Goal: Task Accomplishment & Management: Manage account settings

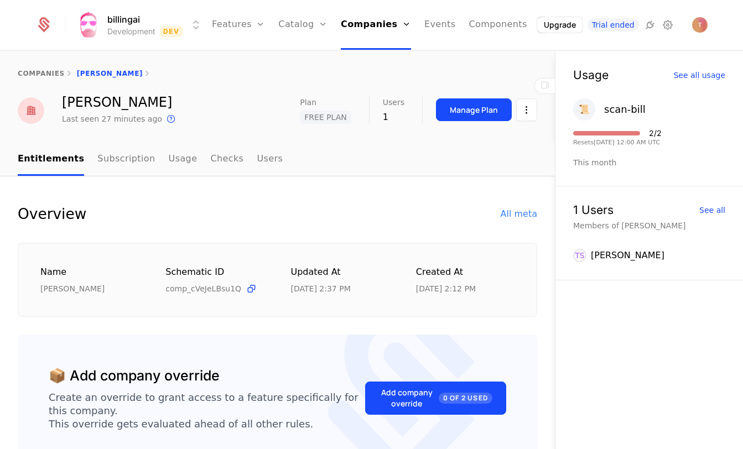
scroll to position [82, 0]
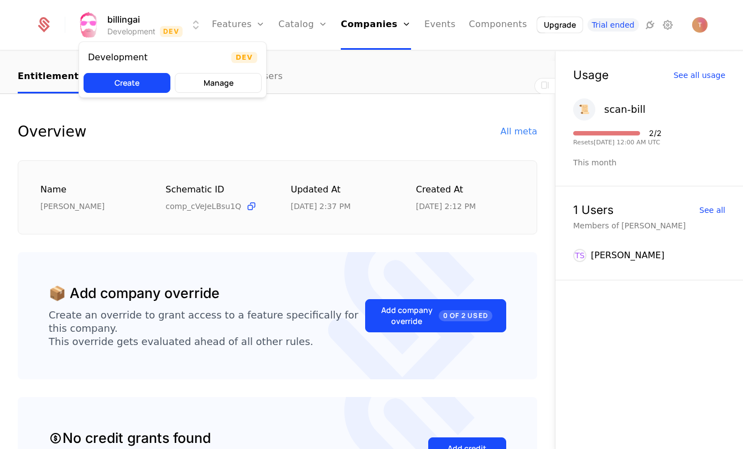
click at [131, 20] on html "billingai Development Dev Features Features Flags Catalog Plans Add Ons Credits…" at bounding box center [371, 224] width 743 height 449
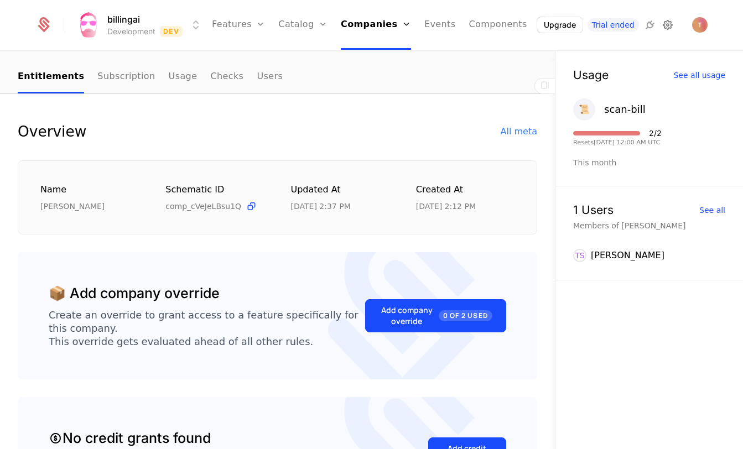
click at [669, 24] on icon at bounding box center [667, 24] width 13 height 13
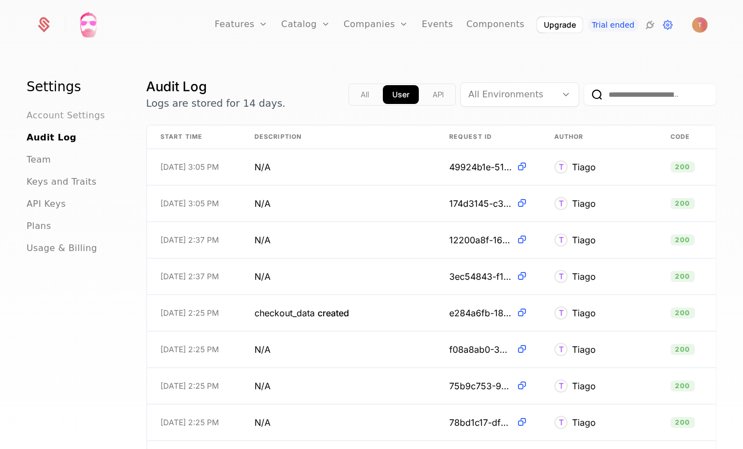
click at [53, 118] on span "Account Settings" at bounding box center [66, 115] width 79 height 13
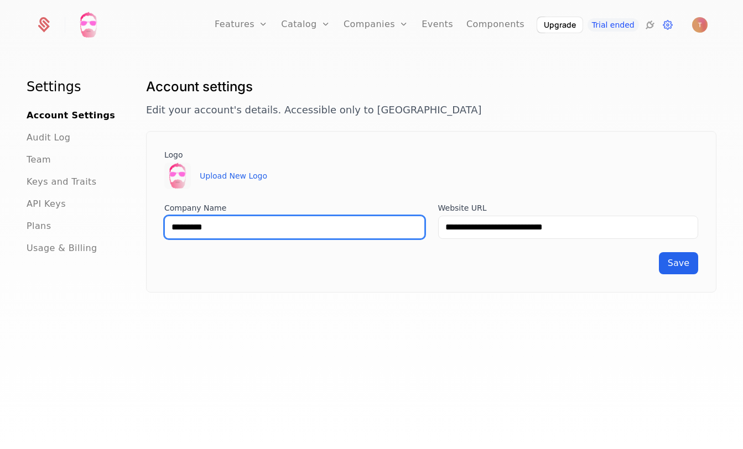
click at [268, 216] on input "*********" at bounding box center [294, 227] width 260 height 23
type input "**********"
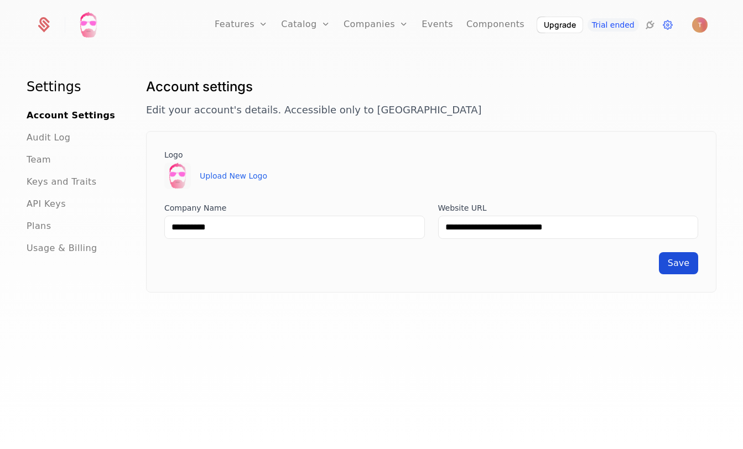
click at [676, 268] on button "Save" at bounding box center [678, 263] width 39 height 22
click at [492, 23] on link "Components" at bounding box center [495, 25] width 58 height 50
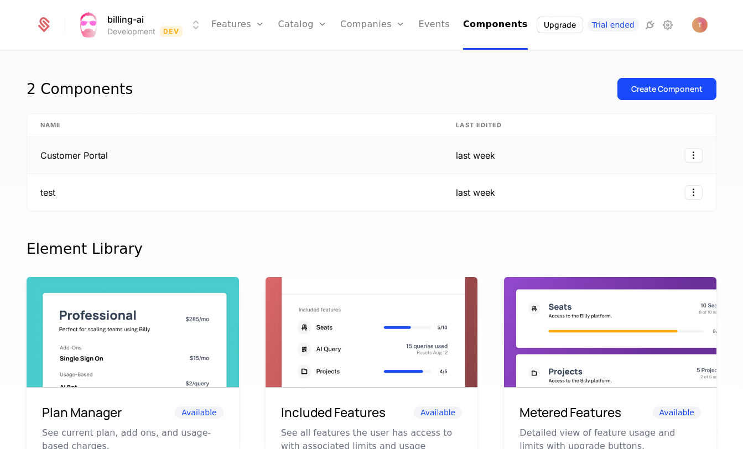
click at [72, 156] on td "Customer Portal" at bounding box center [234, 155] width 415 height 37
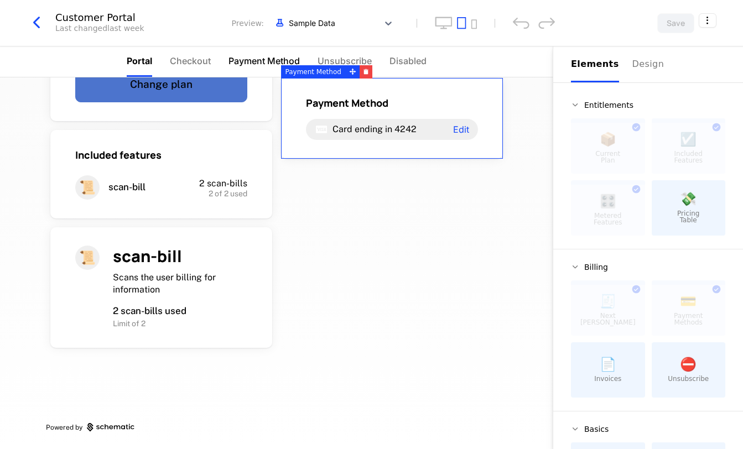
scroll to position [88, 0]
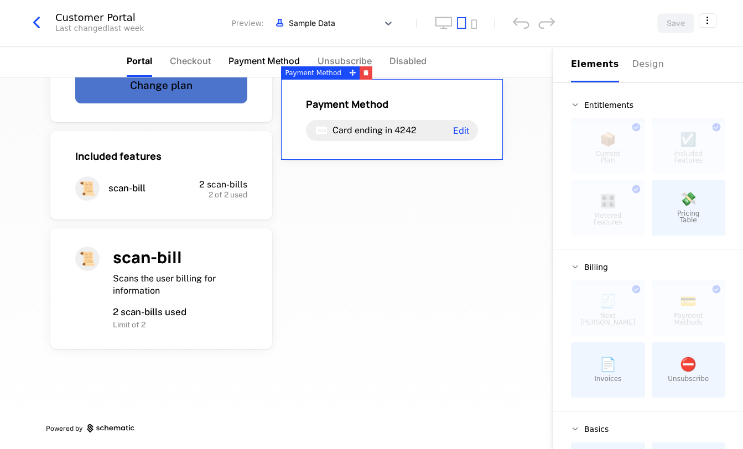
click at [250, 56] on span "Payment Method" at bounding box center [263, 60] width 71 height 13
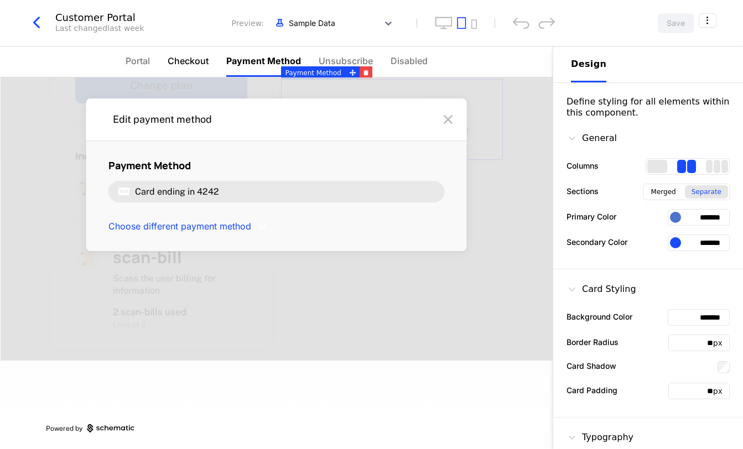
click at [205, 59] on span "Checkout" at bounding box center [188, 60] width 41 height 13
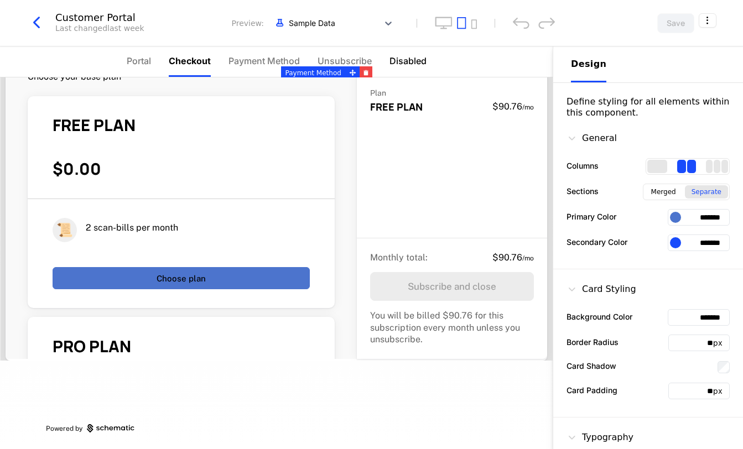
click at [408, 59] on span "Disabled" at bounding box center [407, 60] width 37 height 13
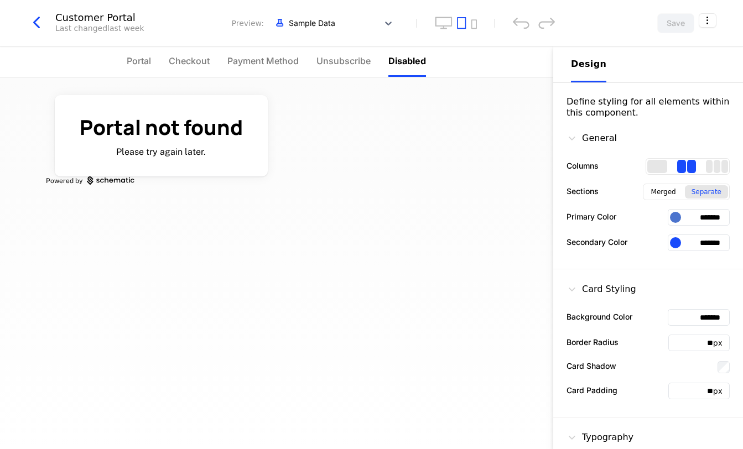
click at [98, 19] on div "Customer Portal" at bounding box center [99, 18] width 89 height 10
click at [34, 19] on icon "button" at bounding box center [37, 23] width 20 height 20
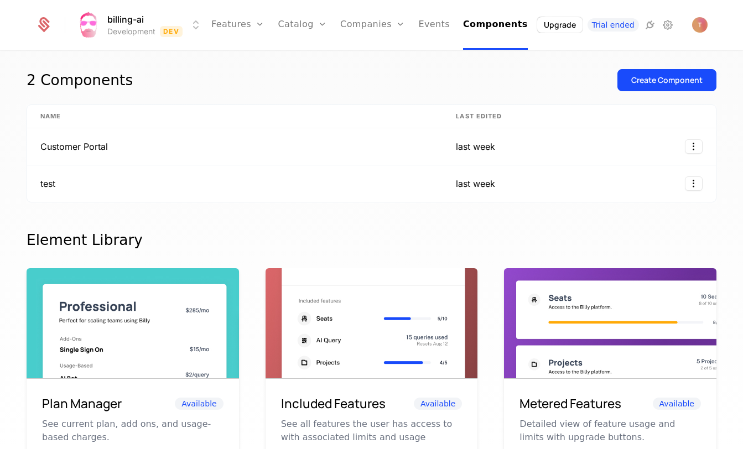
scroll to position [45, 0]
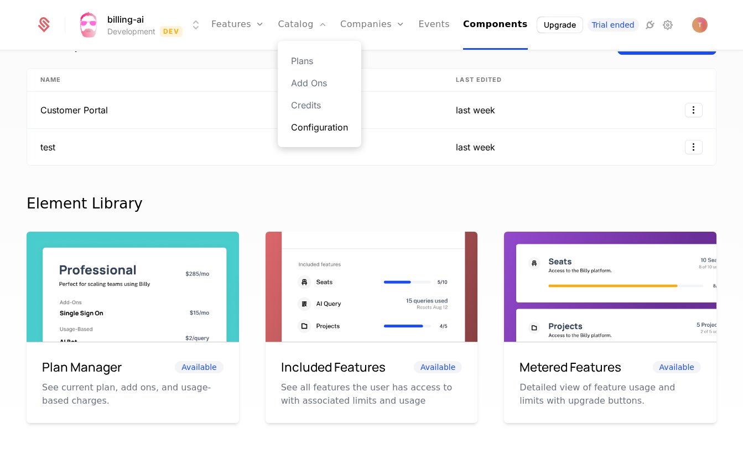
click at [321, 122] on link "Configuration" at bounding box center [319, 127] width 57 height 13
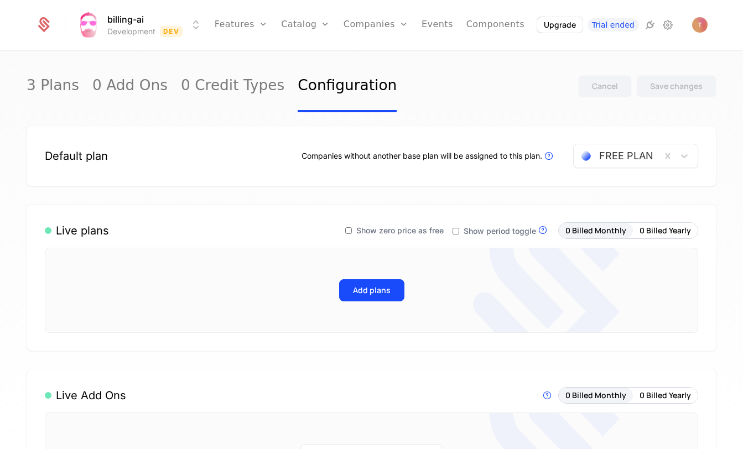
scroll to position [1, 0]
click at [364, 284] on button "Add plans" at bounding box center [371, 289] width 65 height 22
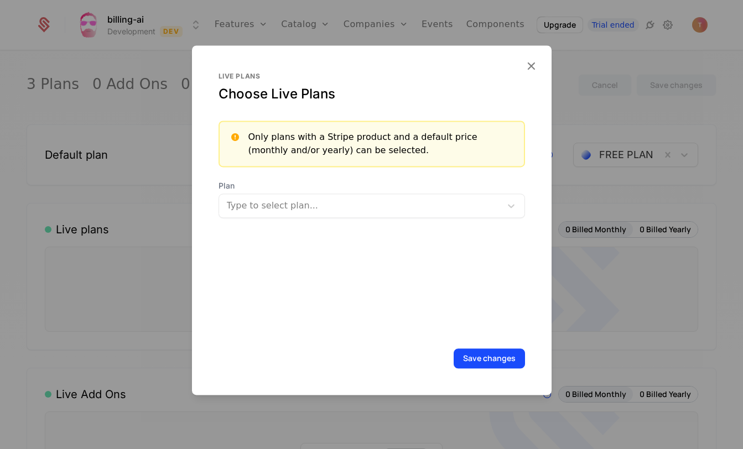
drag, startPoint x: 301, startPoint y: 175, endPoint x: 301, endPoint y: 198, distance: 22.7
click at [301, 175] on div "Only plans with a Stripe product and a default price (monthly and/or yearly) ca…" at bounding box center [371, 169] width 306 height 97
click at [301, 202] on div "Type to select plan..." at bounding box center [361, 205] width 269 height 13
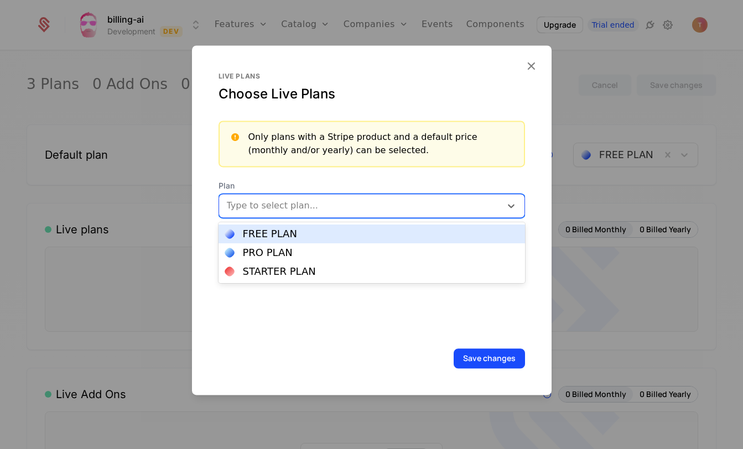
click at [299, 230] on div "FREE PLAN" at bounding box center [371, 234] width 293 height 10
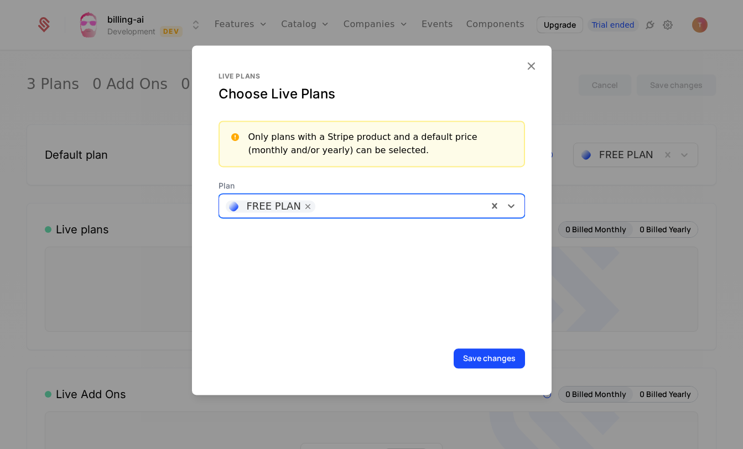
click at [367, 205] on div at bounding box center [401, 204] width 160 height 15
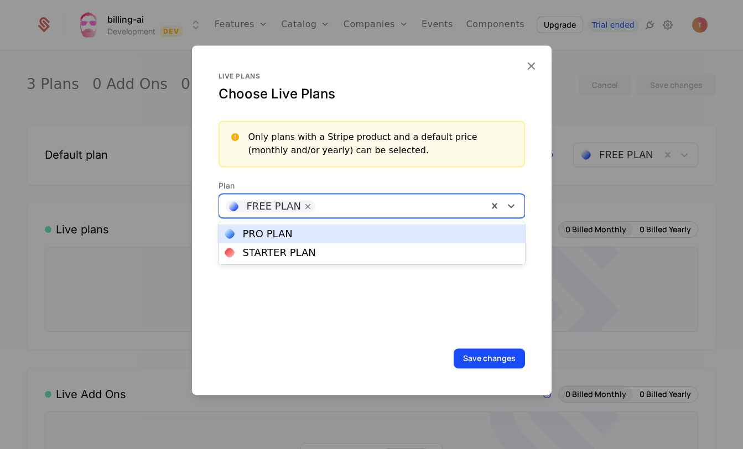
click at [329, 238] on div "PRO PLAN" at bounding box center [371, 234] width 293 height 10
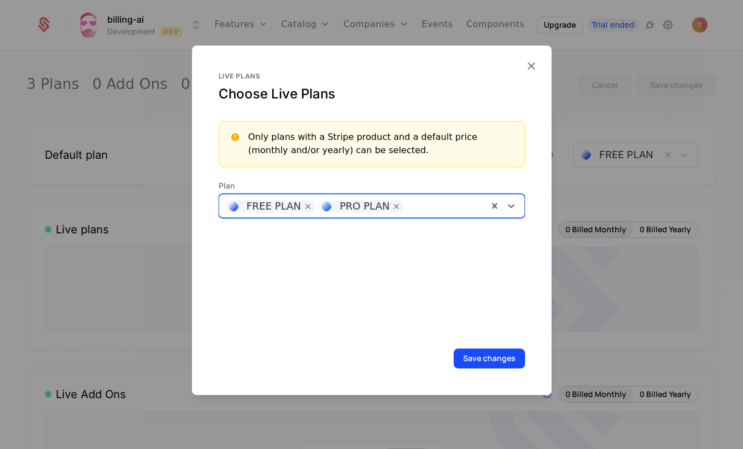
click at [443, 199] on div at bounding box center [444, 204] width 71 height 15
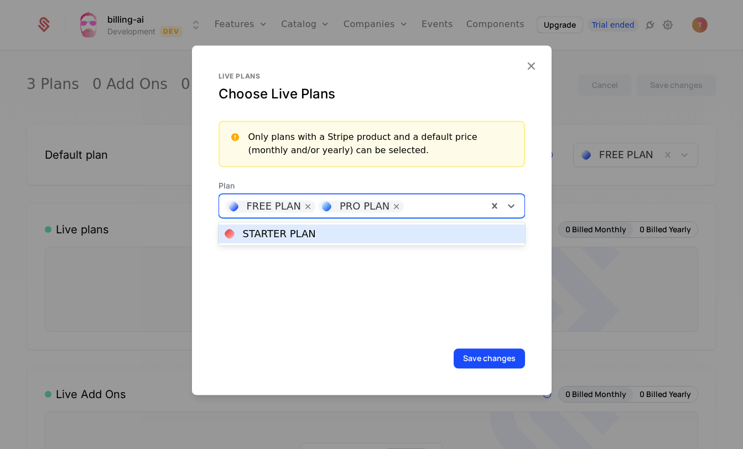
click at [396, 237] on div "STARTER PLAN" at bounding box center [371, 234] width 293 height 10
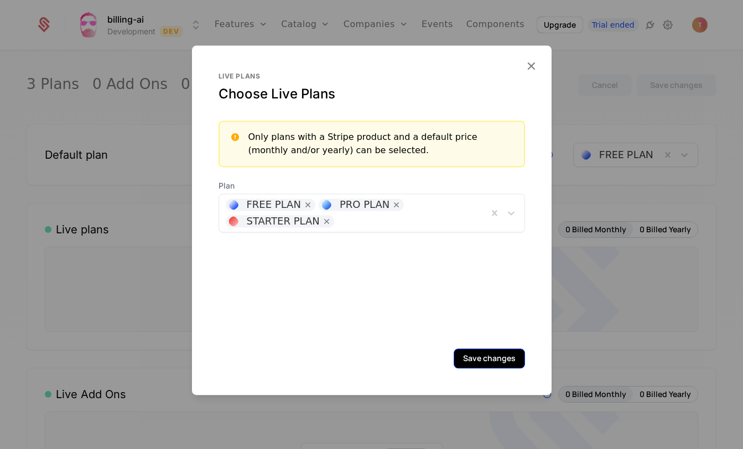
click at [495, 363] on button "Save changes" at bounding box center [488, 358] width 71 height 20
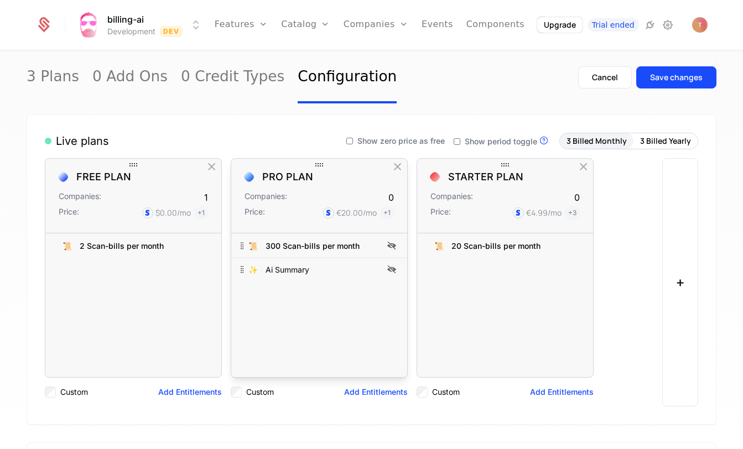
scroll to position [92, 0]
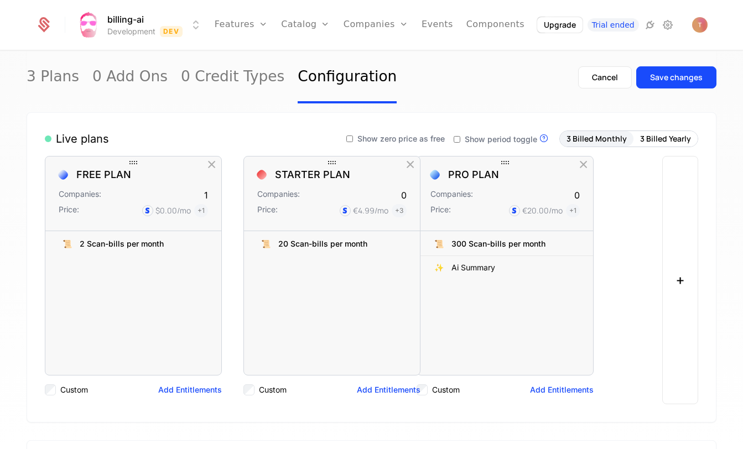
drag, startPoint x: 489, startPoint y: 161, endPoint x: 316, endPoint y: 161, distance: 173.1
click at [316, 161] on div at bounding box center [331, 162] width 177 height 13
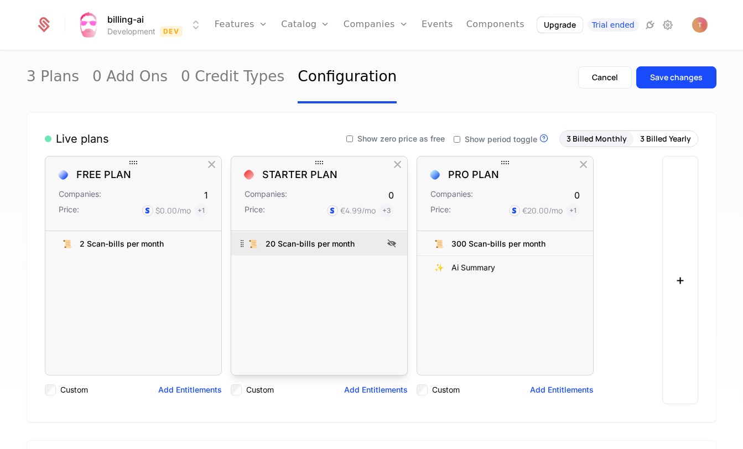
scroll to position [0, 0]
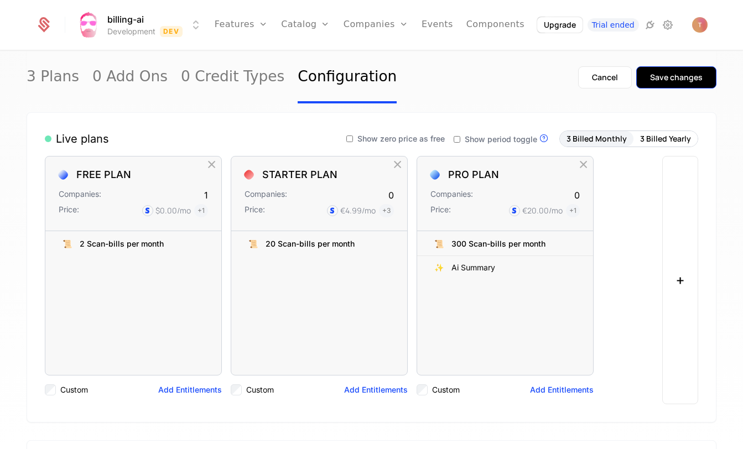
click at [694, 70] on button "Save changes" at bounding box center [676, 77] width 80 height 22
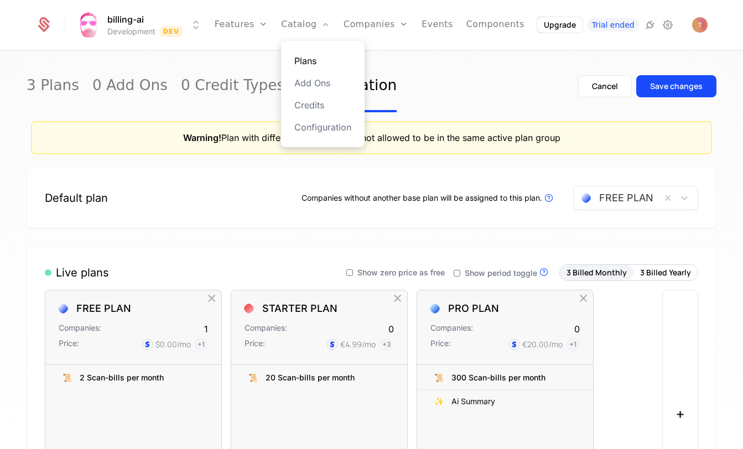
click at [309, 58] on link "Plans" at bounding box center [322, 60] width 57 height 13
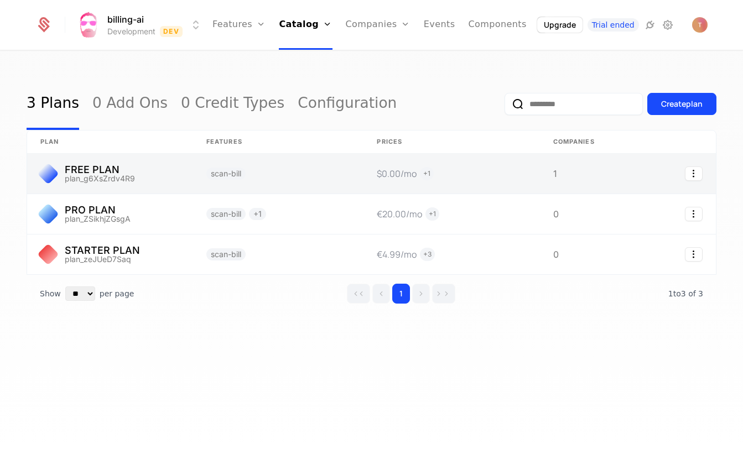
click at [91, 176] on link at bounding box center [110, 174] width 166 height 40
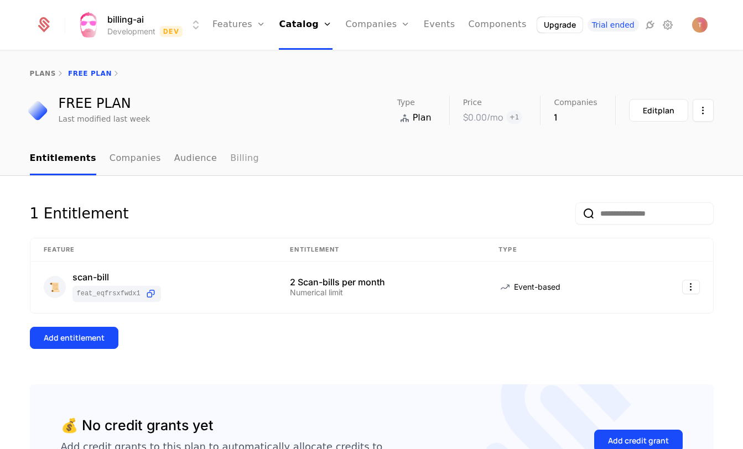
click at [230, 160] on link "Billing" at bounding box center [244, 159] width 29 height 33
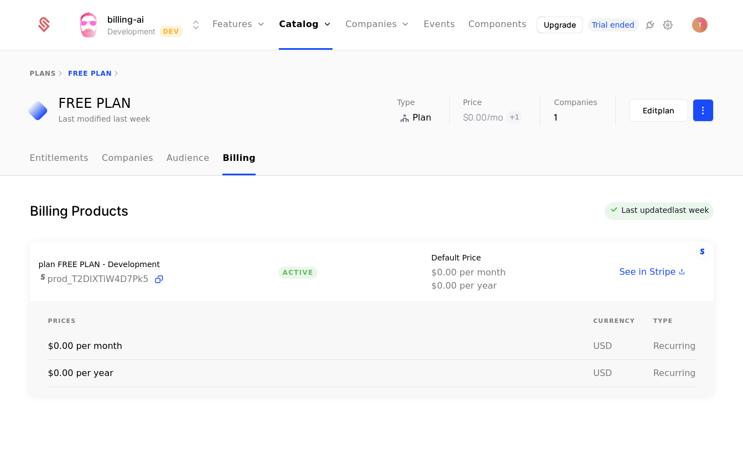
click at [704, 116] on html "billing-ai Development Dev Features Features Flags Catalog Plans Add Ons Credit…" at bounding box center [371, 224] width 743 height 449
click at [663, 108] on html "billing-ai Development Dev Features Features Flags Catalog Plans Add Ons Credit…" at bounding box center [371, 224] width 743 height 449
click at [663, 108] on div "Edit plan" at bounding box center [659, 110] width 32 height 11
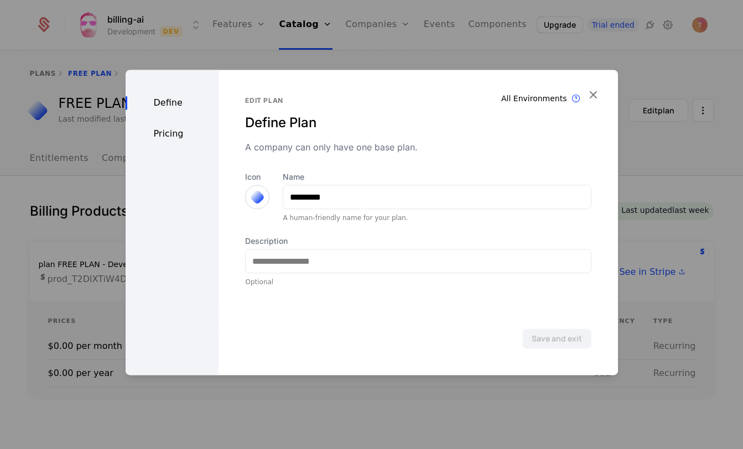
click at [176, 138] on div "Pricing" at bounding box center [172, 133] width 93 height 13
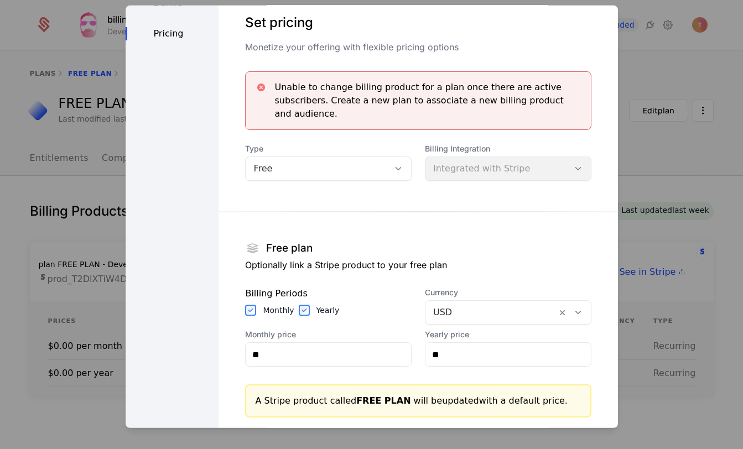
scroll to position [38, 0]
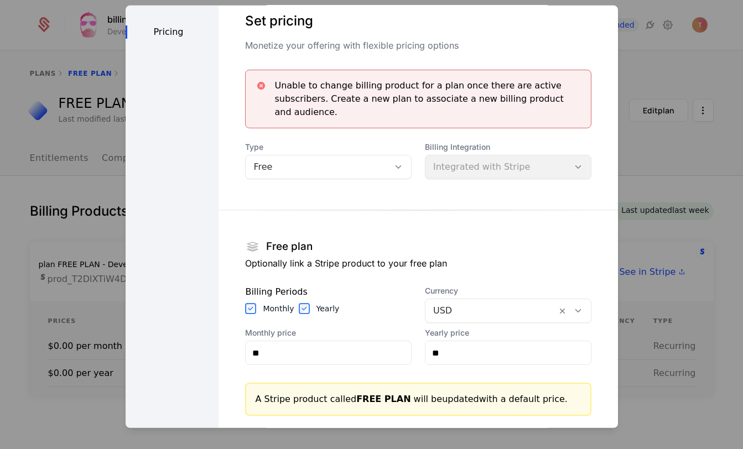
click at [456, 303] on div at bounding box center [491, 310] width 116 height 15
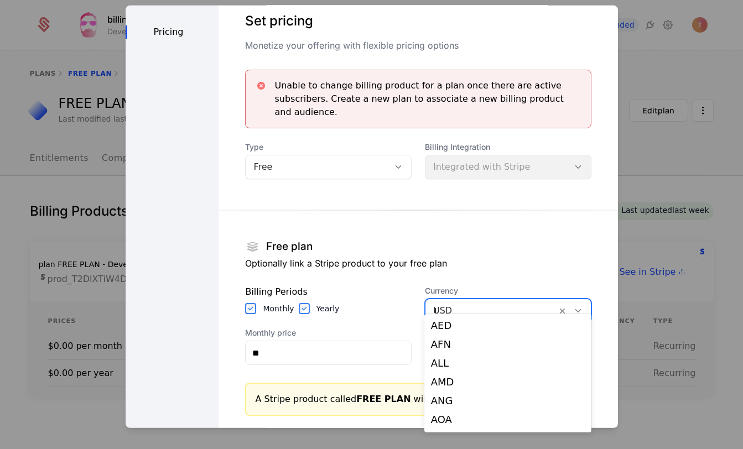
type input "**"
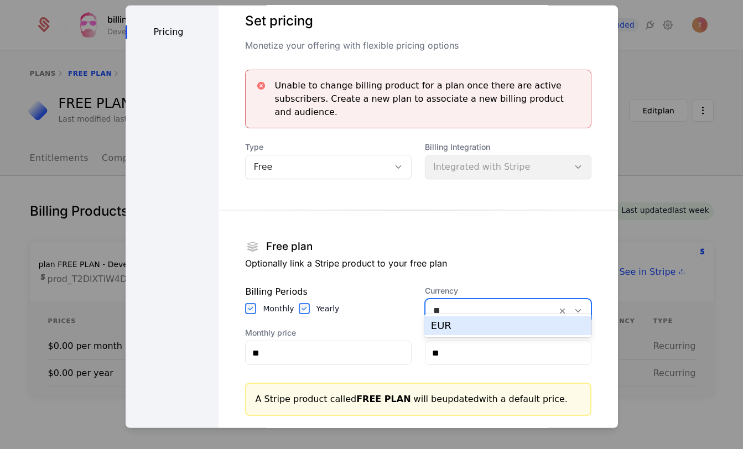
type input "**"
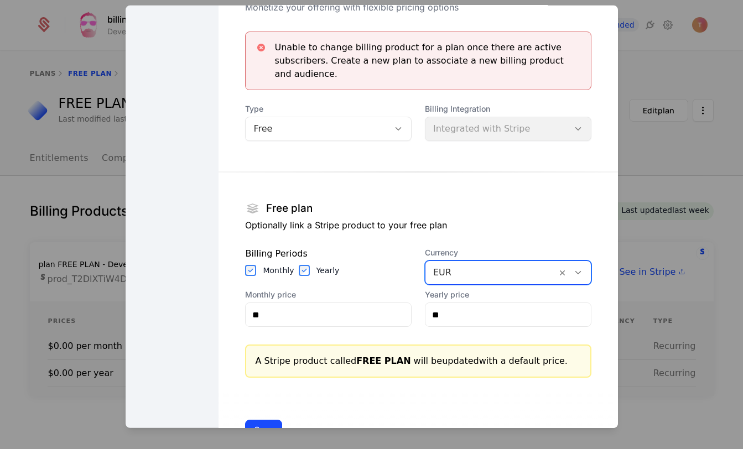
scroll to position [64, 0]
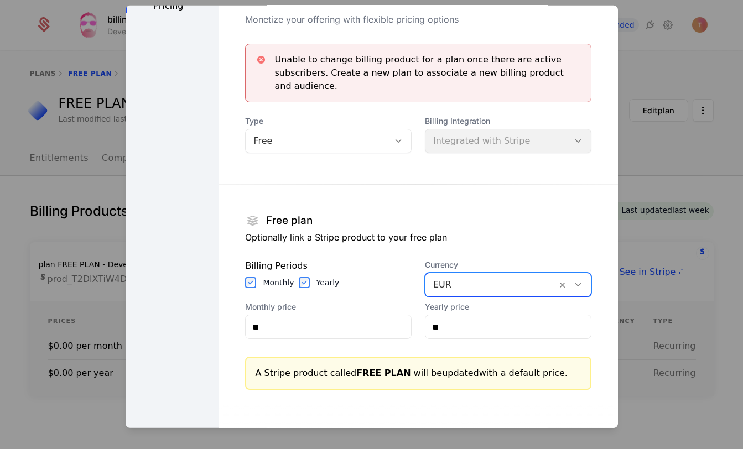
click at [563, 189] on section "Free plan Optionally link a Stripe product to your free plan Billing Periods Mo…" at bounding box center [418, 277] width 346 height 223
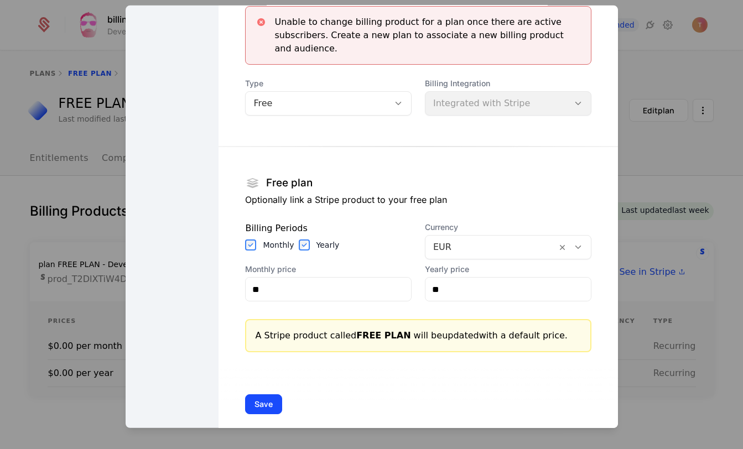
scroll to position [101, 0]
click at [263, 395] on button "Save" at bounding box center [263, 405] width 37 height 20
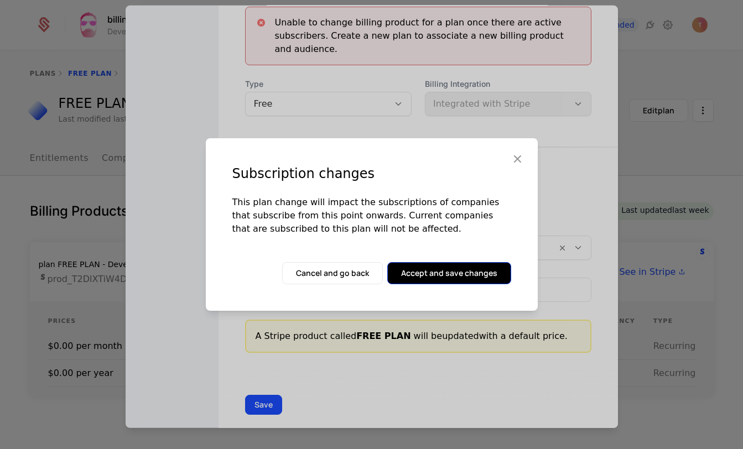
click at [450, 263] on button "Accept and save changes" at bounding box center [449, 273] width 124 height 22
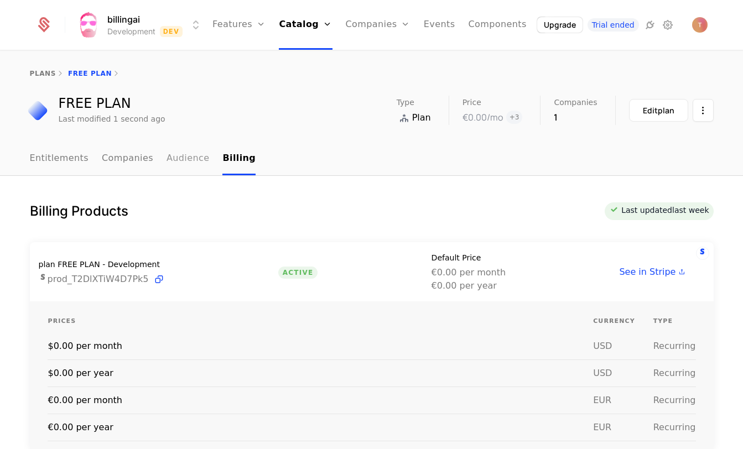
scroll to position [1, 0]
click at [48, 77] on div "plans FREE PLAN" at bounding box center [371, 73] width 743 height 44
click at [48, 67] on div "plans FREE PLAN" at bounding box center [371, 73] width 743 height 44
click at [42, 71] on link "plans" at bounding box center [43, 73] width 26 height 8
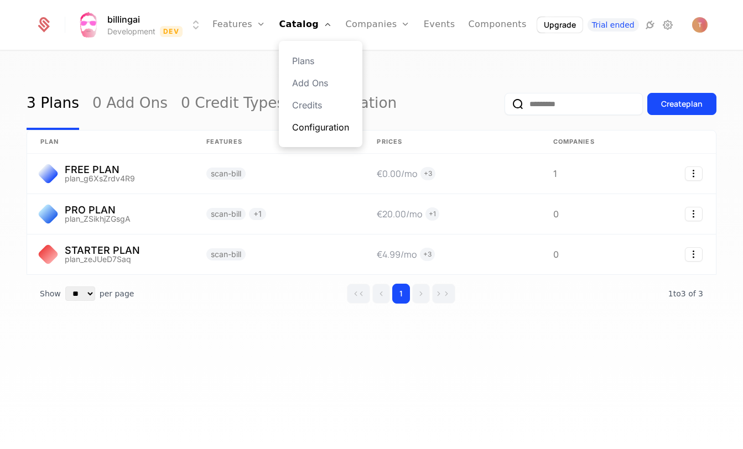
click at [330, 129] on link "Configuration" at bounding box center [320, 127] width 57 height 13
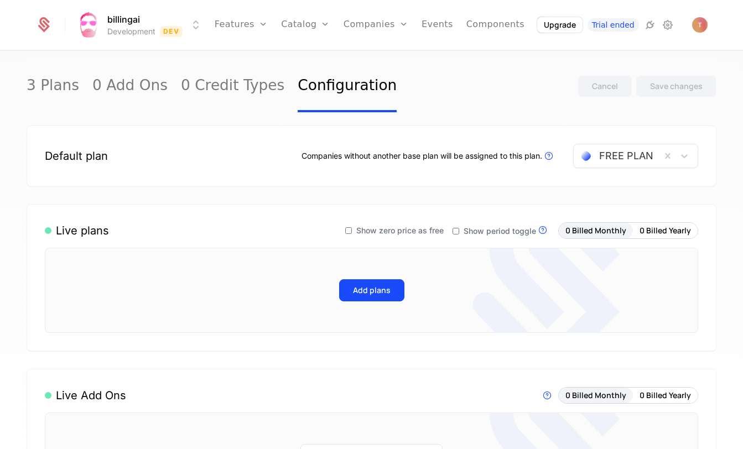
scroll to position [1, 0]
click at [368, 289] on button "Add plans" at bounding box center [371, 290] width 65 height 22
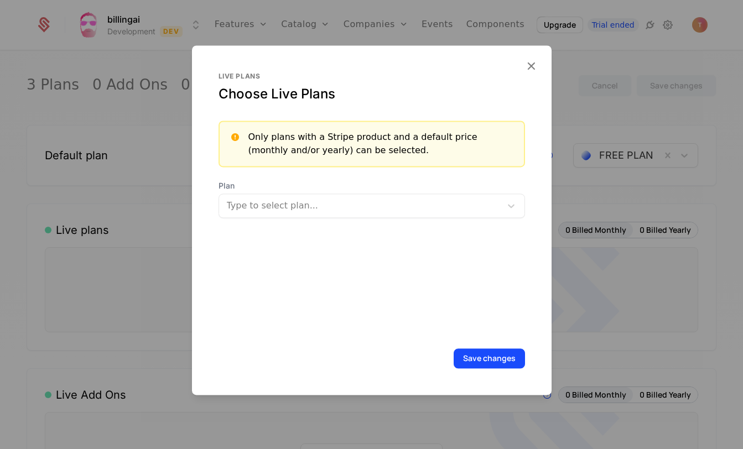
click at [299, 208] on div "Type to select plan..." at bounding box center [361, 205] width 269 height 13
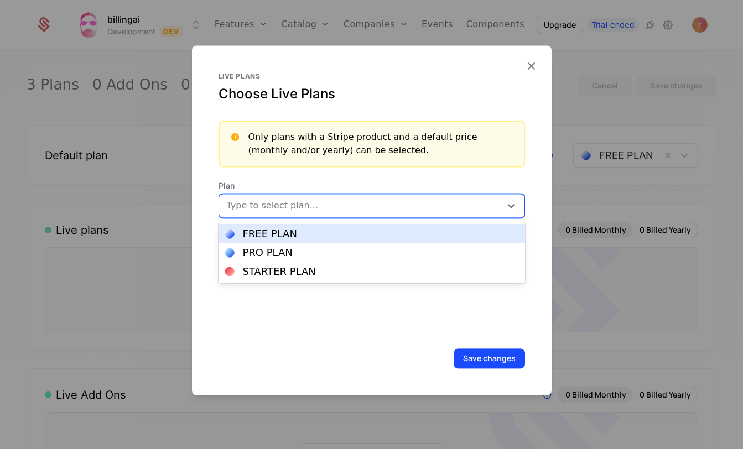
click at [252, 233] on div "FREE PLAN" at bounding box center [270, 234] width 54 height 10
click at [349, 208] on div at bounding box center [401, 204] width 160 height 15
click at [303, 241] on div "PRO PLAN" at bounding box center [371, 234] width 306 height 19
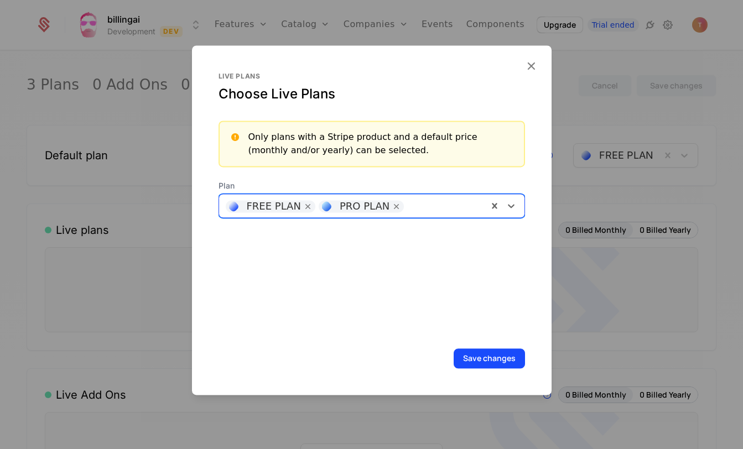
click at [437, 204] on div at bounding box center [444, 204] width 71 height 15
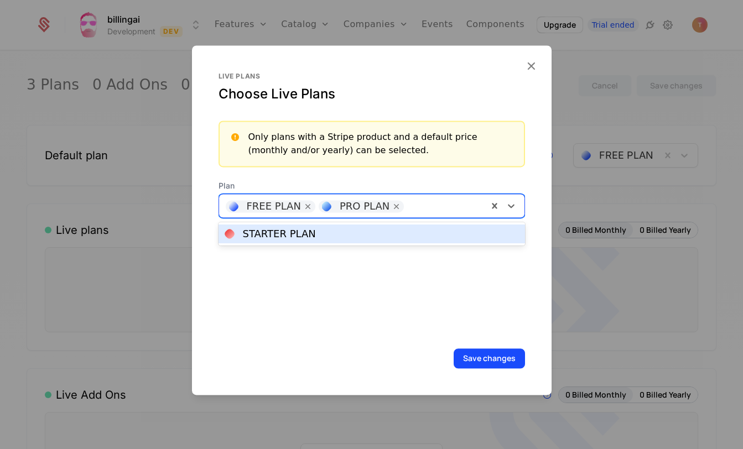
click at [302, 241] on div "STARTER PLAN" at bounding box center [371, 234] width 306 height 19
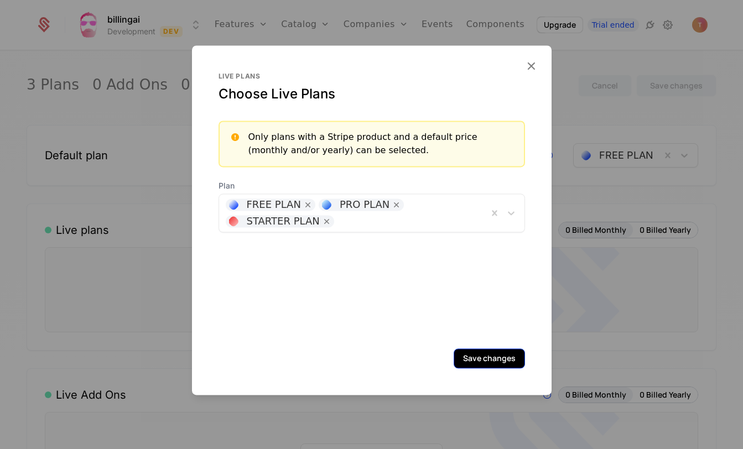
click at [482, 358] on button "Save changes" at bounding box center [488, 358] width 71 height 20
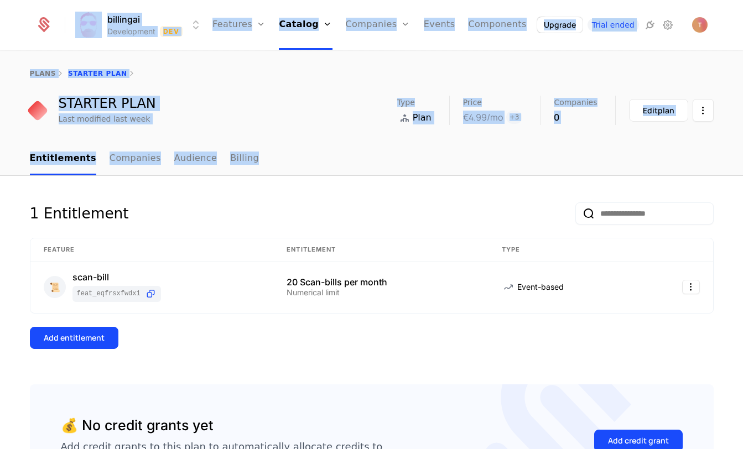
click at [301, 128] on div "plans STARTER PLAN STARTER PLAN Last modified last week Type Plan Price €4.99 /…" at bounding box center [371, 96] width 743 height 91
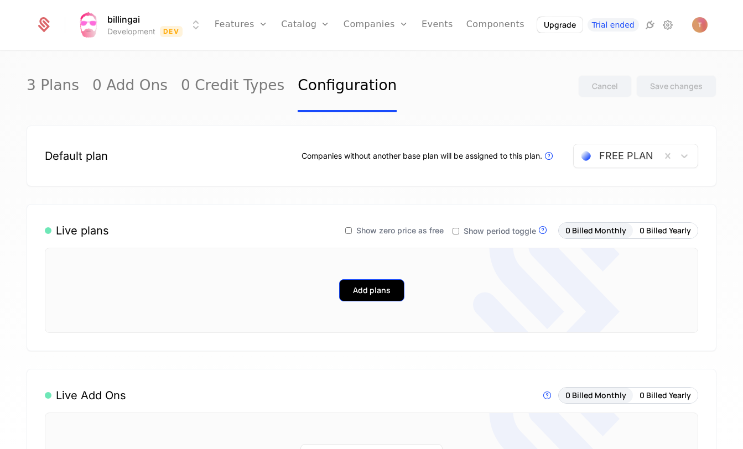
click at [390, 288] on button "Add plans" at bounding box center [371, 290] width 65 height 22
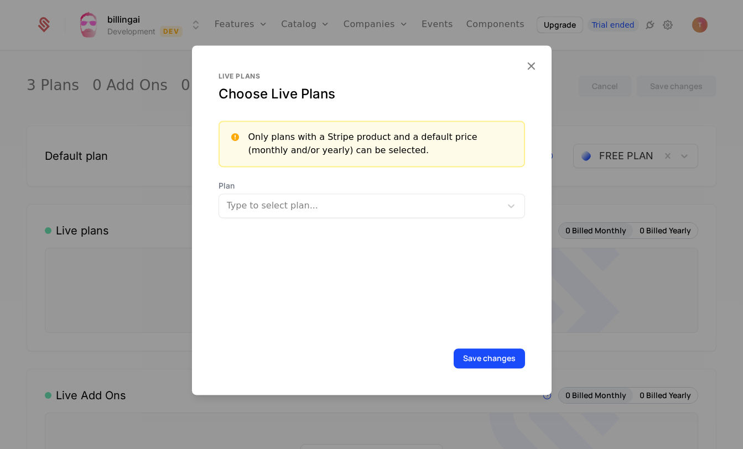
click at [314, 206] on div at bounding box center [361, 205] width 267 height 15
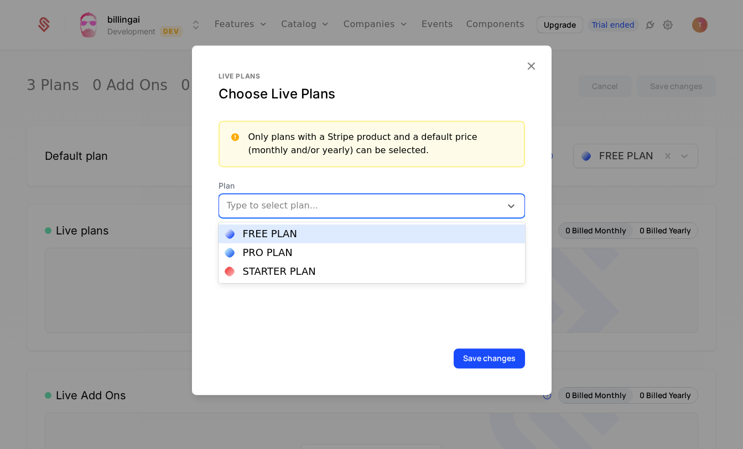
click at [295, 232] on div "FREE PLAN" at bounding box center [371, 234] width 293 height 10
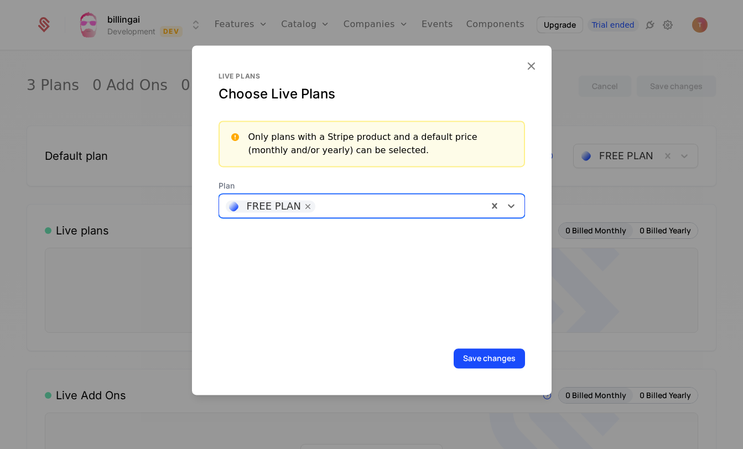
click at [330, 211] on div at bounding box center [401, 204] width 160 height 15
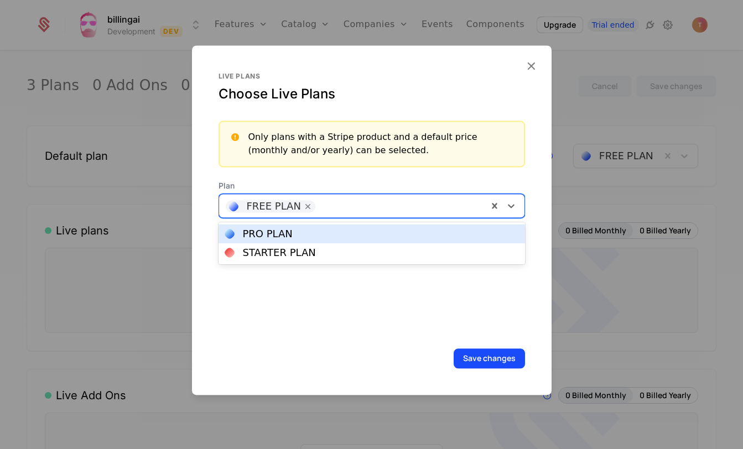
click at [311, 232] on div "PRO PLAN" at bounding box center [371, 234] width 293 height 10
click at [372, 206] on div "PRO PLAN" at bounding box center [365, 206] width 50 height 10
click at [361, 230] on div "STARTER PLAN" at bounding box center [371, 234] width 293 height 10
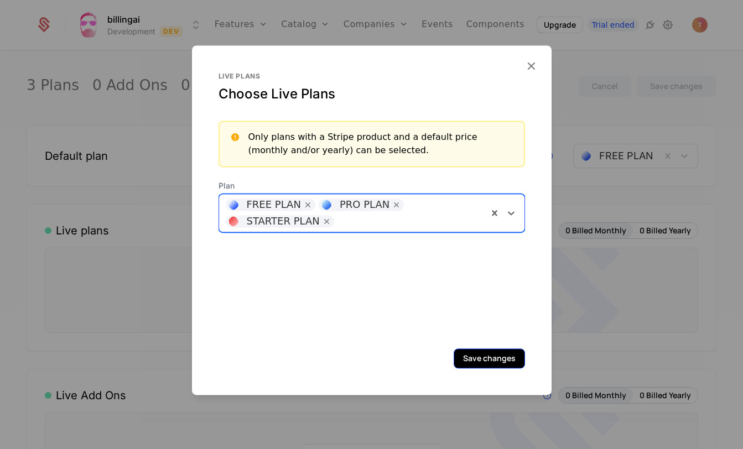
click at [511, 360] on button "Save changes" at bounding box center [488, 358] width 71 height 20
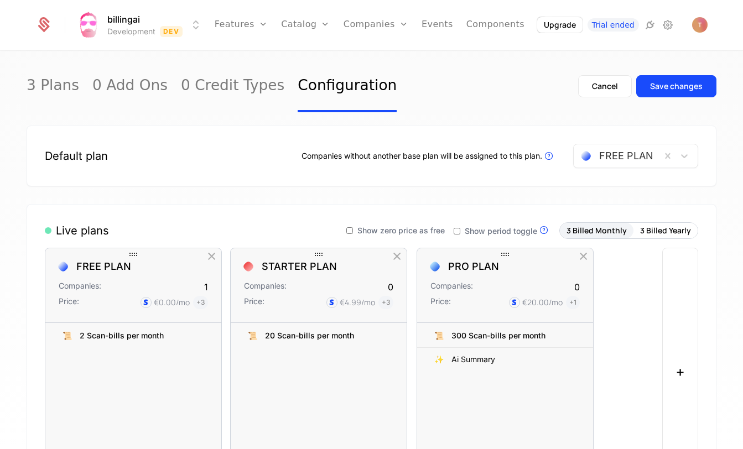
drag, startPoint x: 509, startPoint y: 253, endPoint x: 322, endPoint y: 250, distance: 186.4
click at [322, 250] on icon at bounding box center [318, 254] width 13 height 13
click at [663, 85] on div "Save changes" at bounding box center [676, 86] width 53 height 11
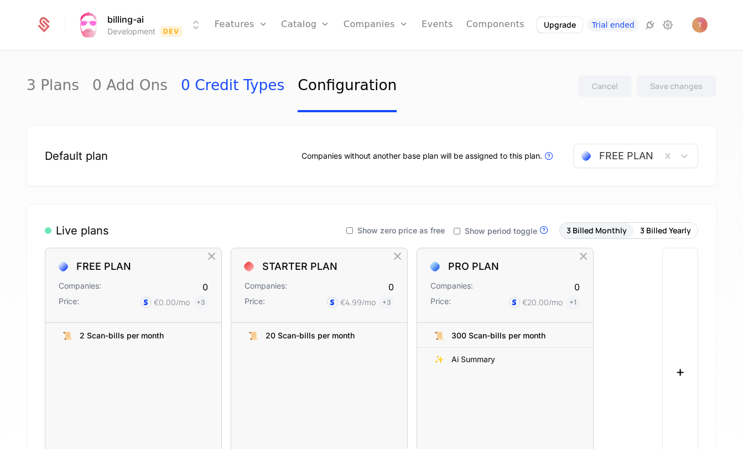
click at [181, 86] on link "0 Credit Types" at bounding box center [232, 86] width 103 height 52
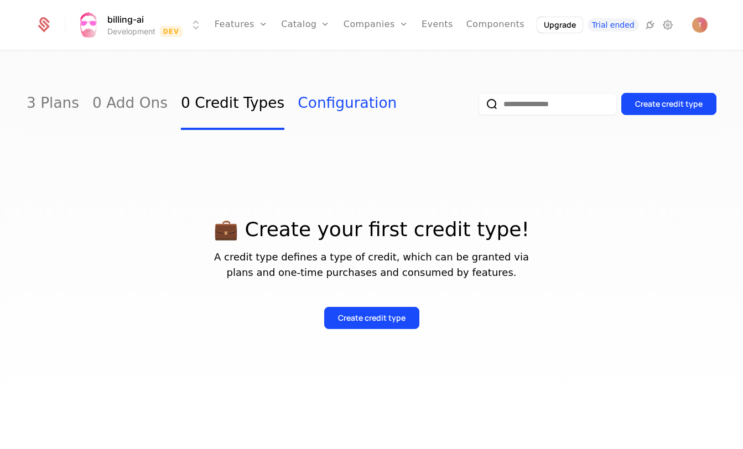
click at [297, 104] on link "Configuration" at bounding box center [346, 104] width 99 height 52
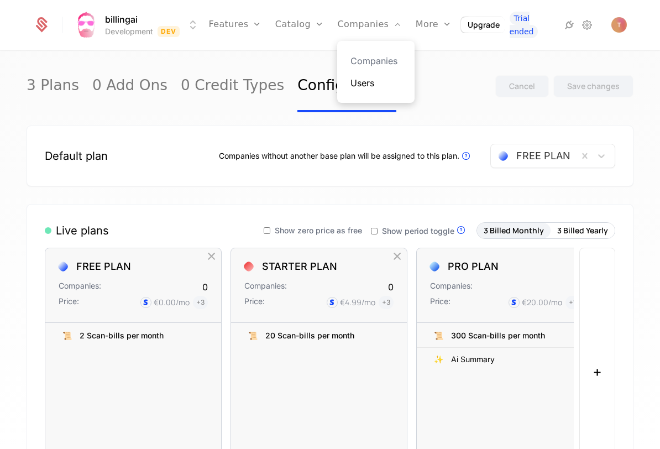
click at [355, 79] on link "Users" at bounding box center [376, 82] width 51 height 13
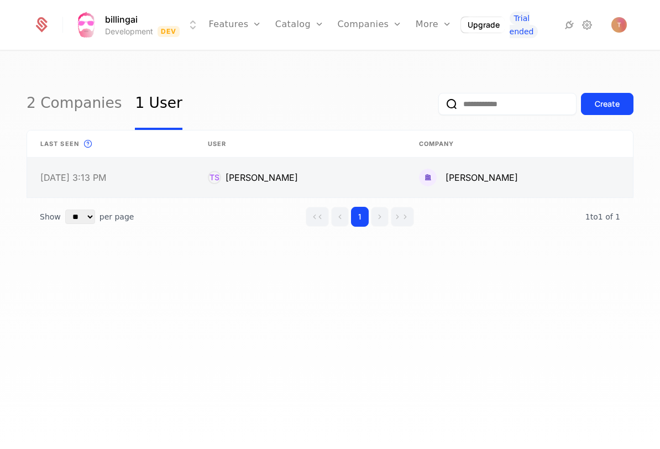
click at [250, 164] on link at bounding box center [300, 178] width 211 height 40
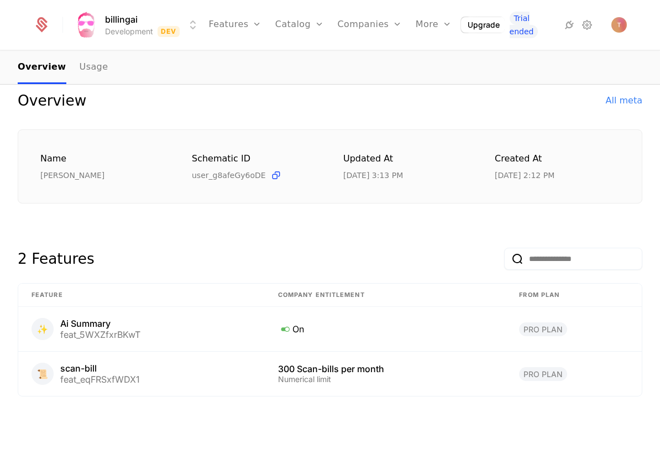
scroll to position [120, 0]
click at [296, 56] on link "Plans" at bounding box center [317, 60] width 57 height 13
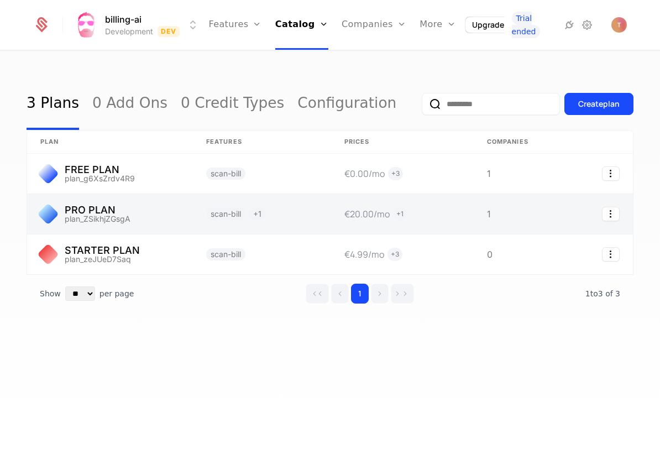
click at [127, 210] on link at bounding box center [110, 214] width 166 height 40
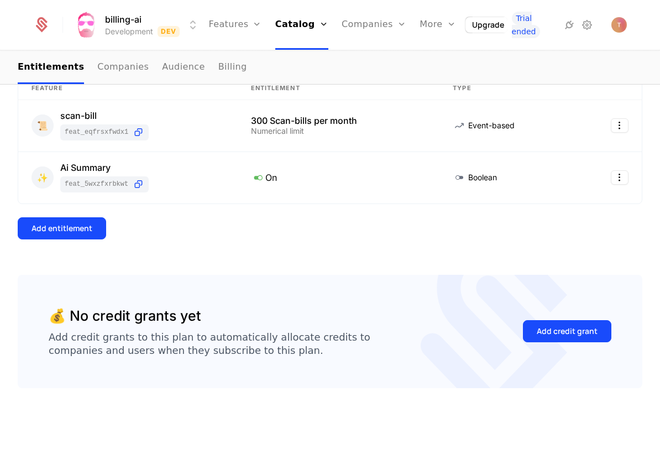
scroll to position [161, 0]
click at [460, 180] on icon at bounding box center [459, 177] width 13 height 13
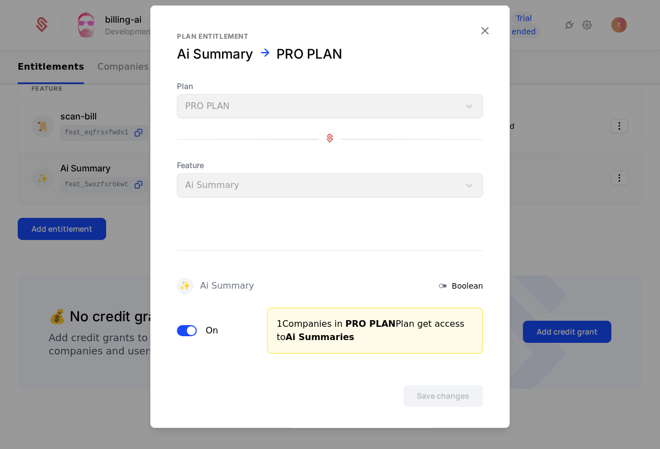
scroll to position [0, 0]
click at [488, 28] on icon "button" at bounding box center [485, 30] width 14 height 14
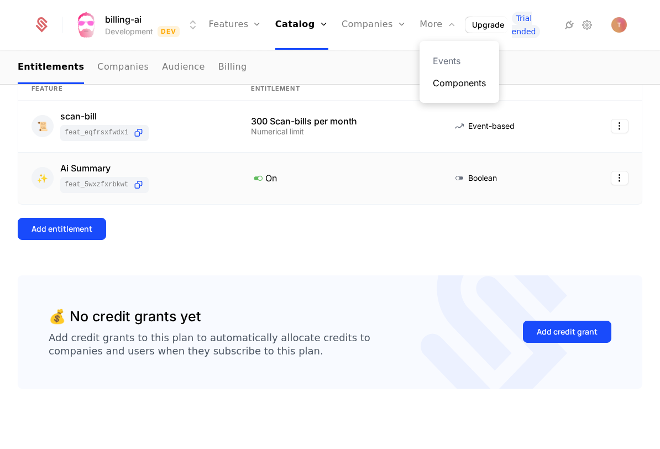
click at [453, 81] on link "Components" at bounding box center [459, 82] width 53 height 13
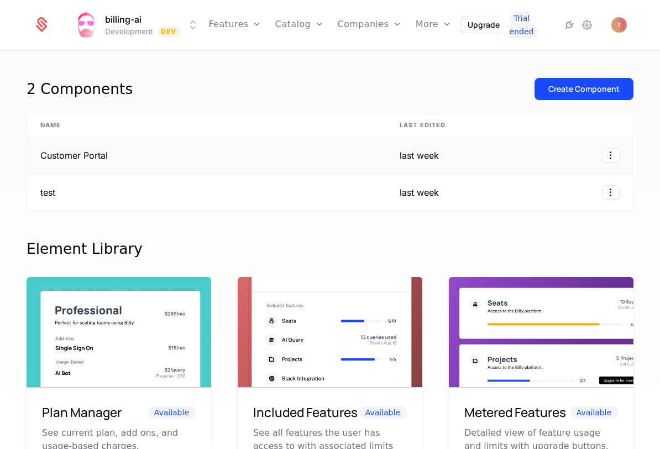
click at [248, 152] on td "Customer Portal" at bounding box center [206, 155] width 359 height 37
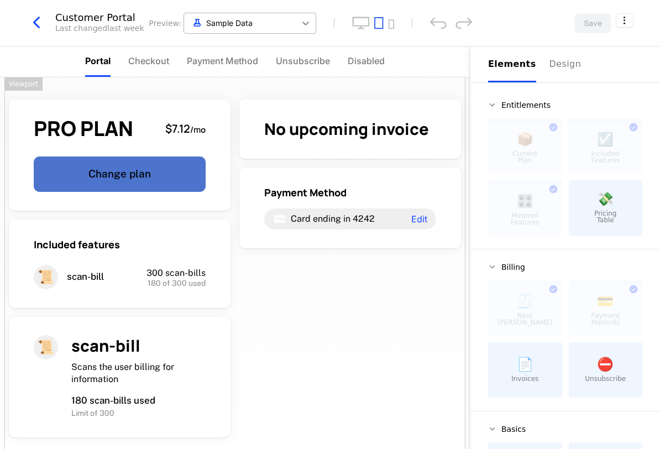
click at [311, 24] on icon at bounding box center [305, 23] width 11 height 11
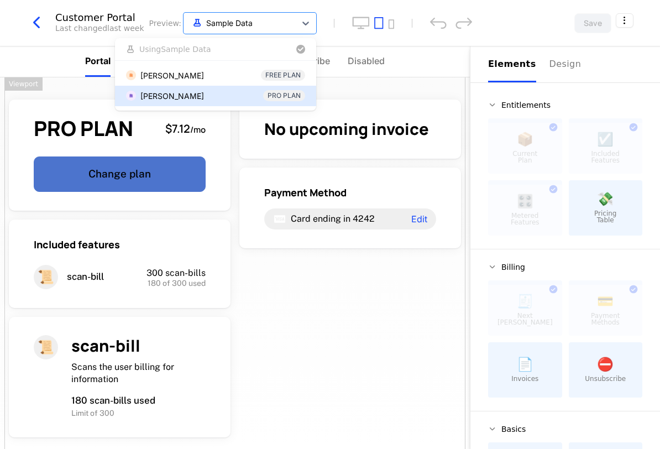
click at [204, 94] on div "[PERSON_NAME]" at bounding box center [172, 96] width 64 height 12
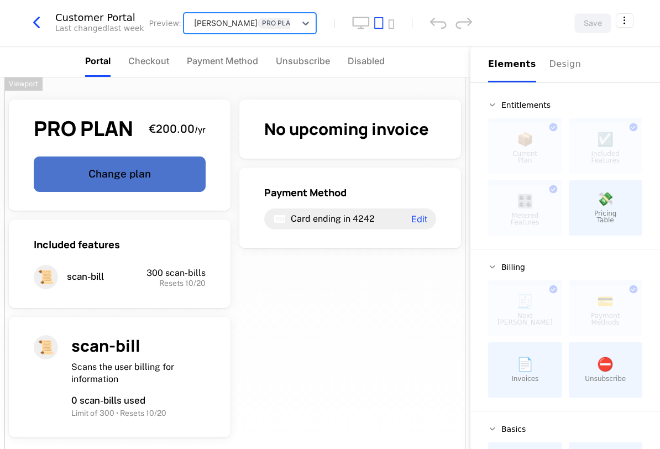
click at [258, 24] on div "[PERSON_NAME]" at bounding box center [224, 23] width 68 height 12
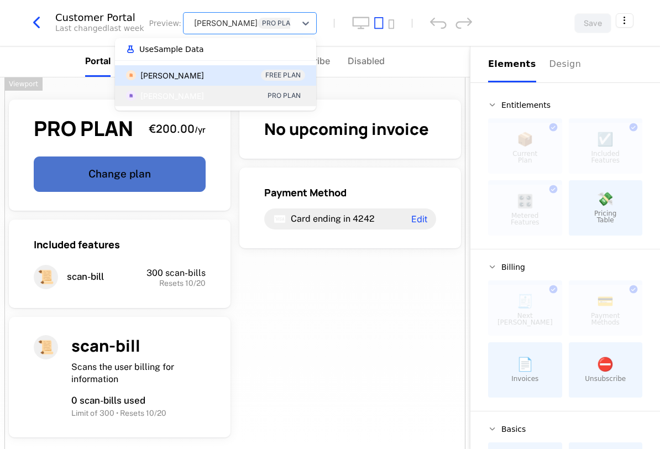
click at [204, 70] on div "[PERSON_NAME]" at bounding box center [172, 76] width 64 height 12
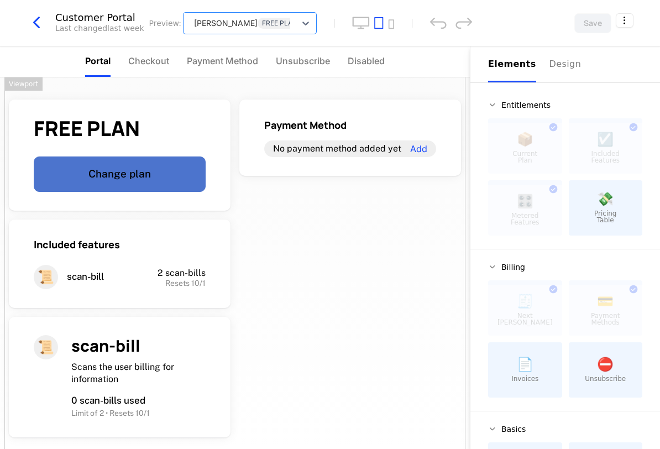
click at [29, 20] on icon "button" at bounding box center [37, 23] width 20 height 20
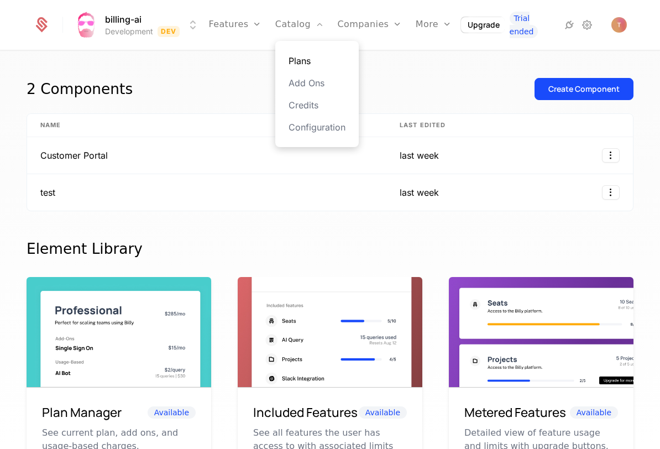
click at [306, 57] on link "Plans" at bounding box center [317, 60] width 57 height 13
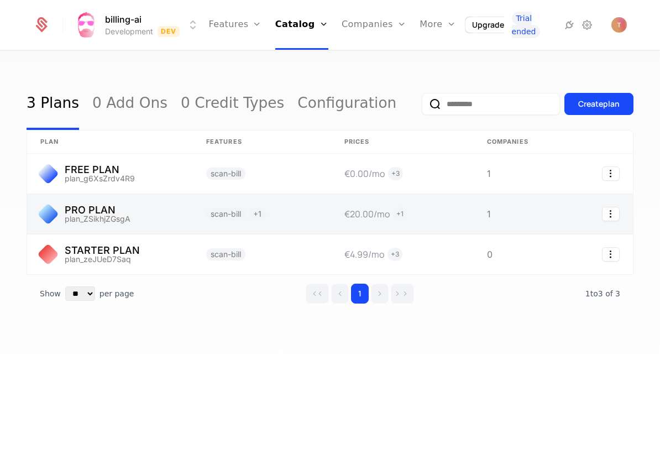
click at [143, 208] on link at bounding box center [110, 214] width 166 height 40
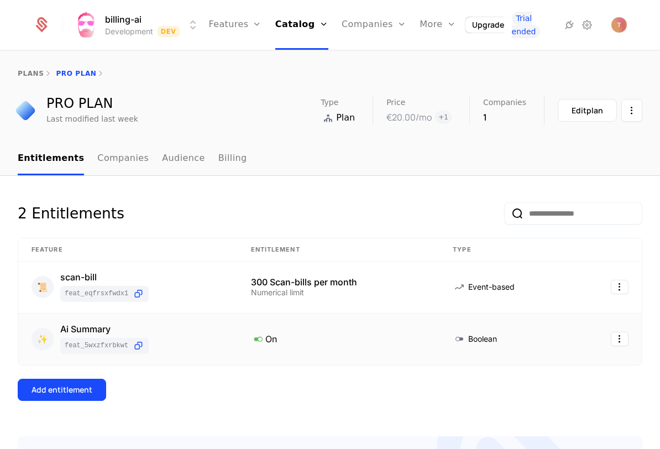
click at [515, 340] on div "Boolean" at bounding box center [507, 338] width 108 height 13
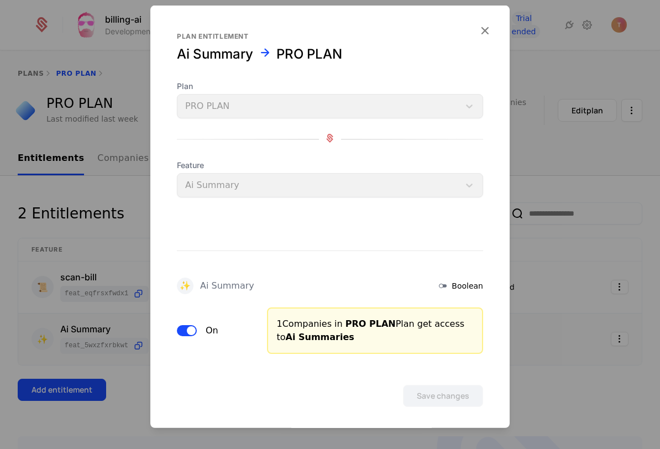
click at [447, 283] on icon at bounding box center [442, 285] width 13 height 13
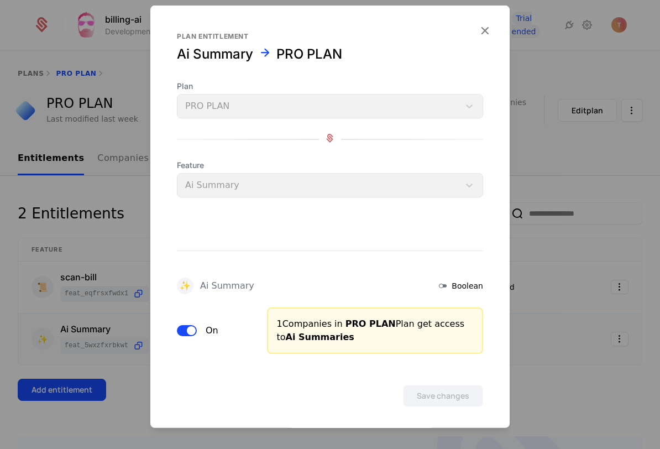
click at [447, 283] on icon at bounding box center [442, 285] width 13 height 13
drag, startPoint x: 482, startPoint y: 24, endPoint x: 492, endPoint y: 29, distance: 10.9
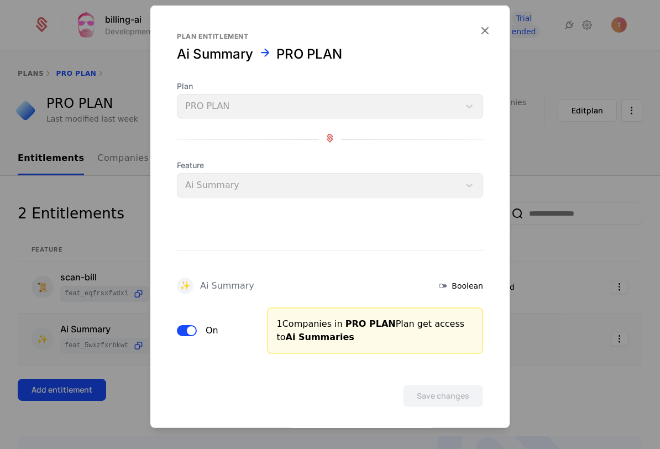
click at [484, 24] on icon "button" at bounding box center [485, 30] width 14 height 14
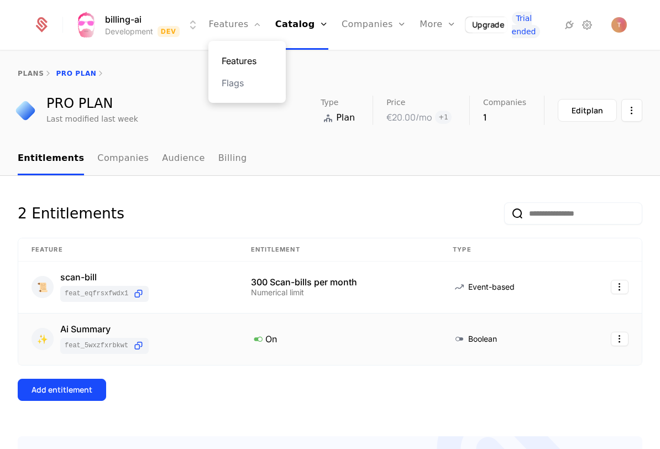
click at [254, 59] on link "Features" at bounding box center [247, 60] width 51 height 13
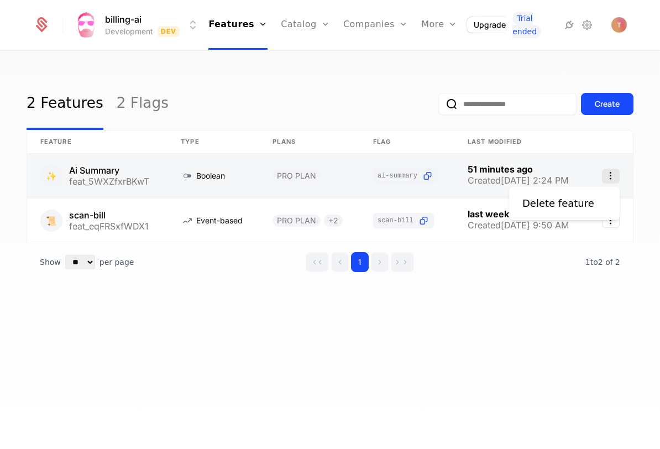
click at [605, 171] on icon "Select action" at bounding box center [611, 176] width 18 height 14
click at [310, 163] on html "billing-ai Development Dev Features Features Flags Catalog Plans Add Ons Credit…" at bounding box center [330, 224] width 660 height 449
click at [303, 175] on link at bounding box center [309, 176] width 101 height 44
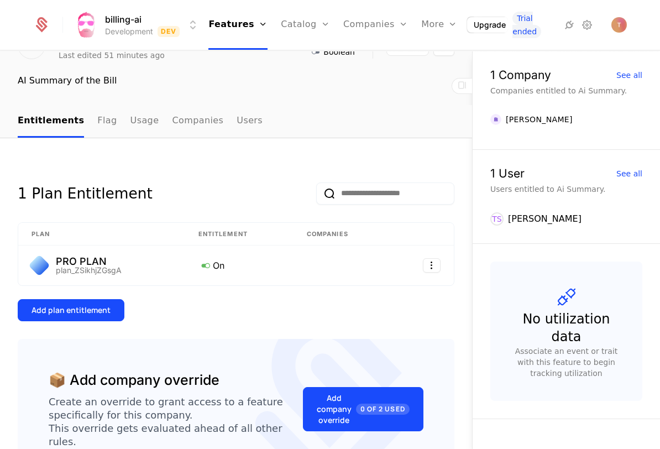
scroll to position [73, 0]
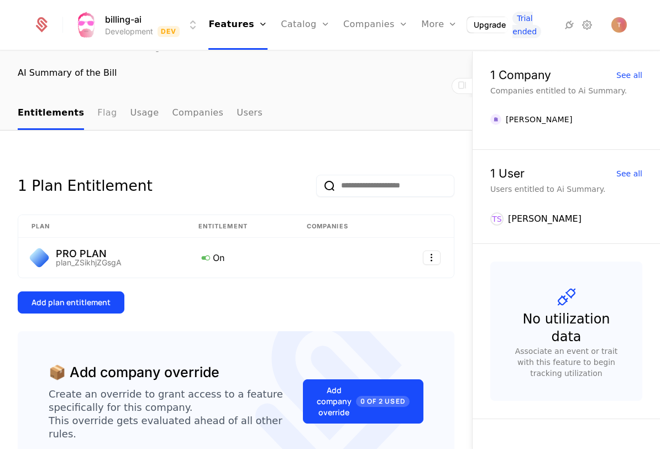
click at [97, 112] on link "Flag" at bounding box center [106, 113] width 19 height 33
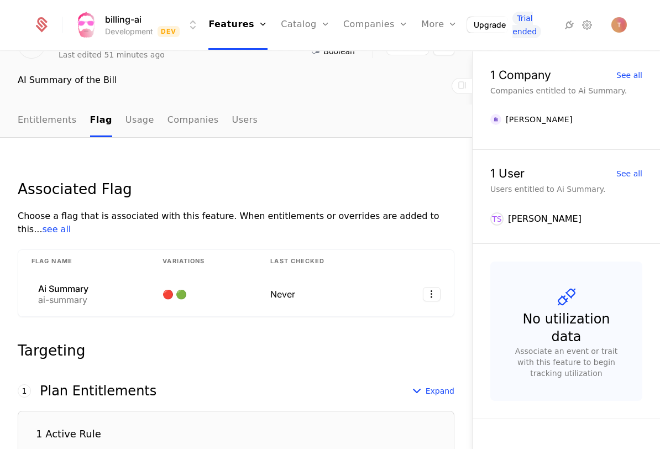
scroll to position [69, 0]
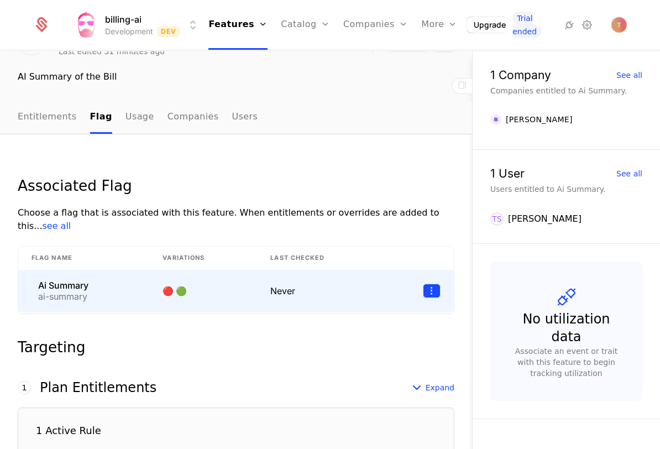
click at [431, 273] on html "billing-ai Development Dev Features Features Flags Catalog Plans Add Ons Credit…" at bounding box center [330, 224] width 660 height 449
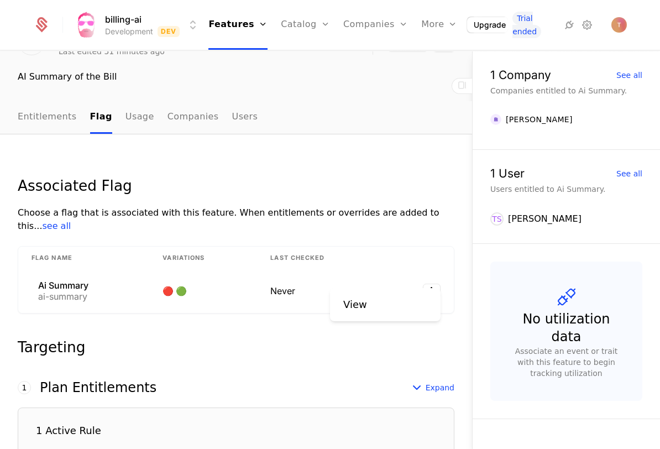
click at [358, 294] on div "View" at bounding box center [385, 304] width 111 height 33
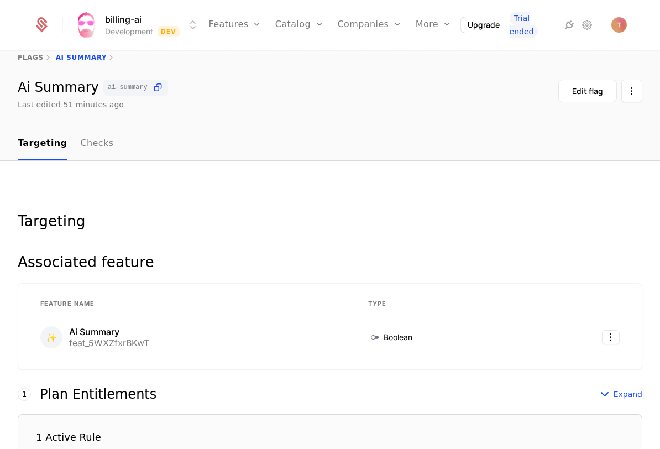
scroll to position [26, 0]
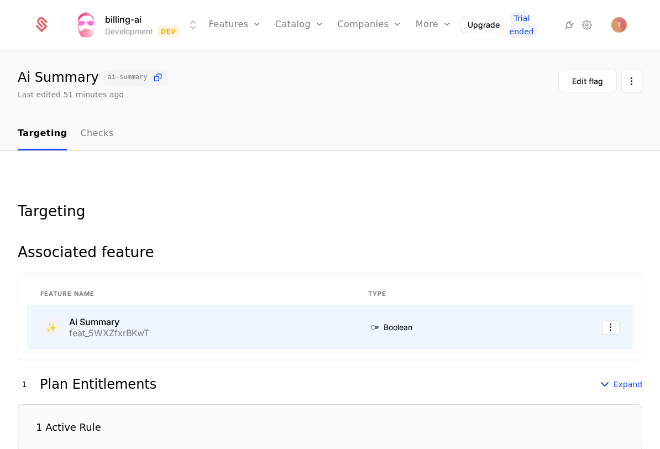
click at [369, 325] on icon at bounding box center [374, 327] width 13 height 13
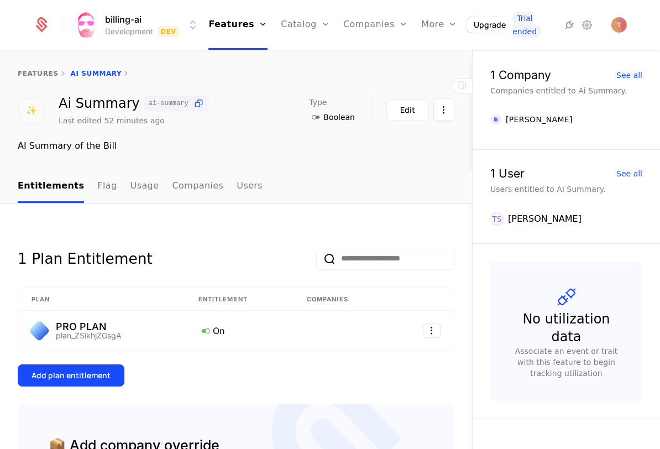
click at [320, 117] on icon at bounding box center [315, 117] width 13 height 13
click at [103, 179] on link "Flag" at bounding box center [106, 186] width 19 height 33
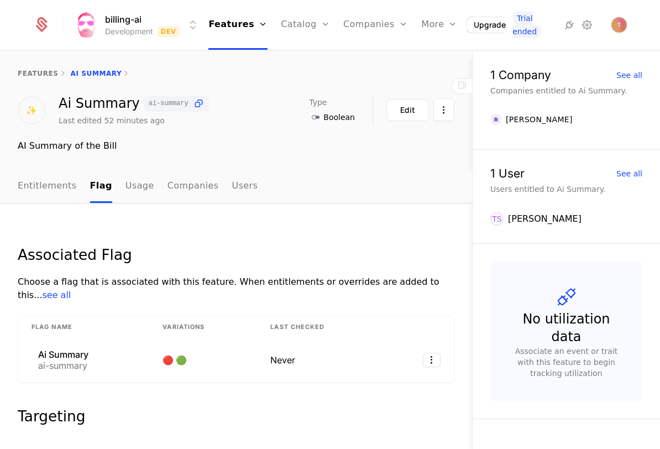
click at [115, 181] on ul "Entitlements Flag Usage Companies Users" at bounding box center [138, 186] width 240 height 33
click at [135, 190] on link "Usage" at bounding box center [140, 186] width 29 height 33
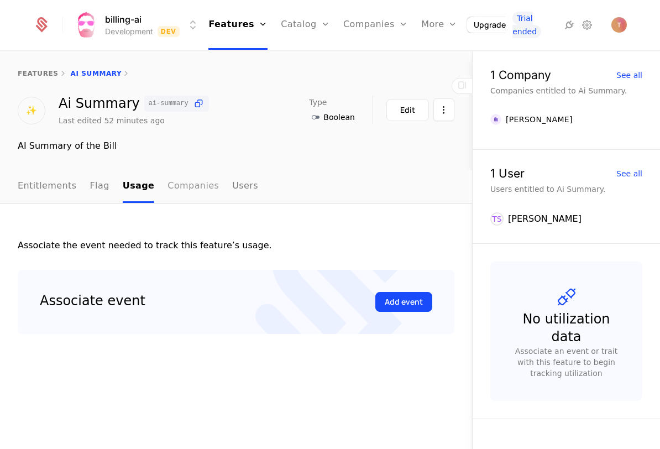
click at [168, 184] on link "Companies" at bounding box center [193, 186] width 51 height 33
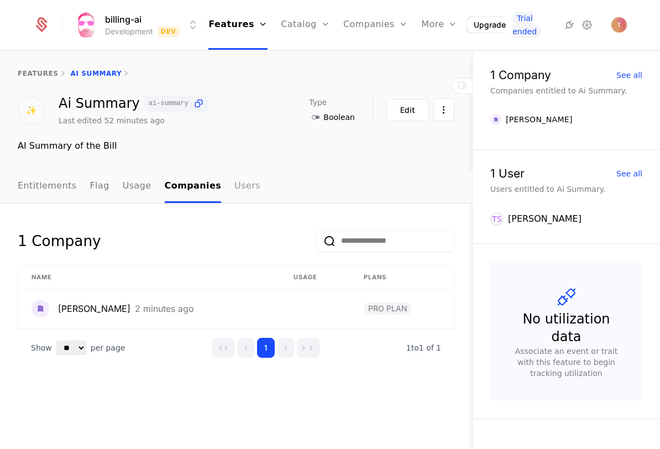
click at [241, 186] on link "Users" at bounding box center [247, 186] width 26 height 33
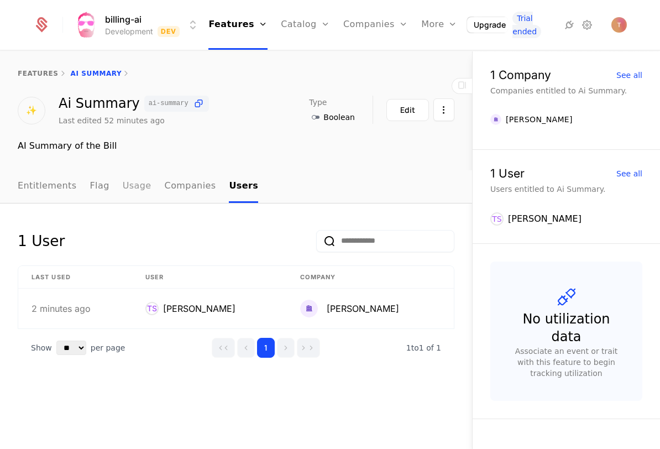
click at [123, 184] on link "Usage" at bounding box center [137, 186] width 29 height 33
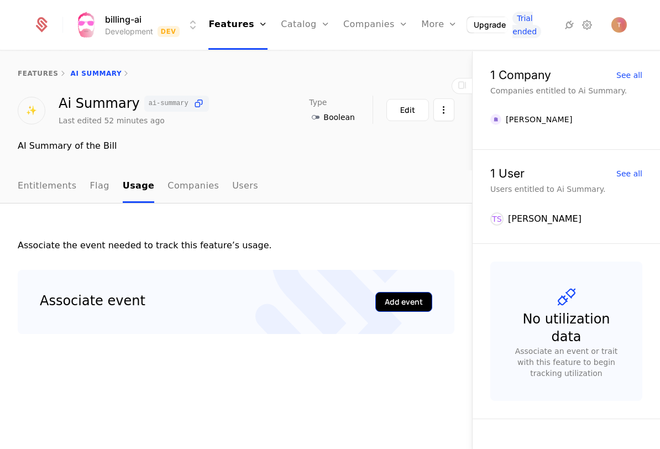
click at [391, 306] on div "Add event" at bounding box center [404, 301] width 38 height 11
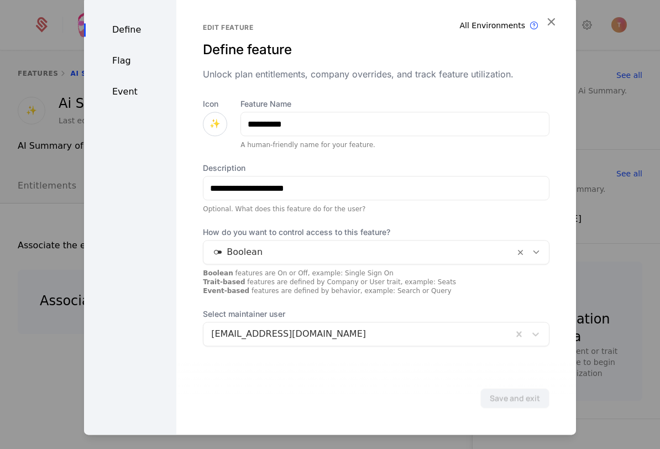
click at [117, 62] on div "Flag" at bounding box center [130, 60] width 92 height 13
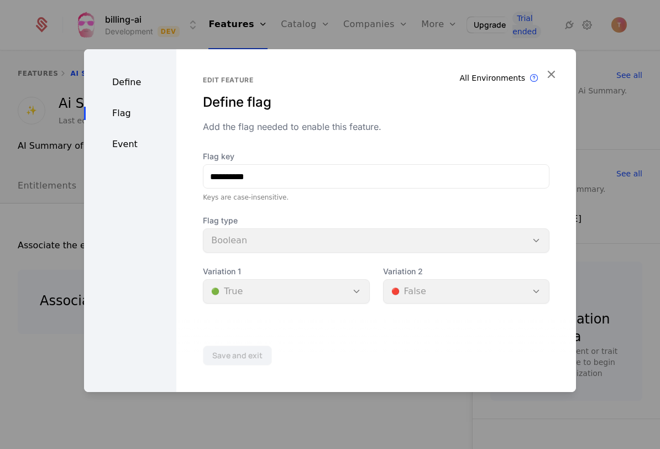
click at [124, 145] on div "Event" at bounding box center [130, 144] width 92 height 13
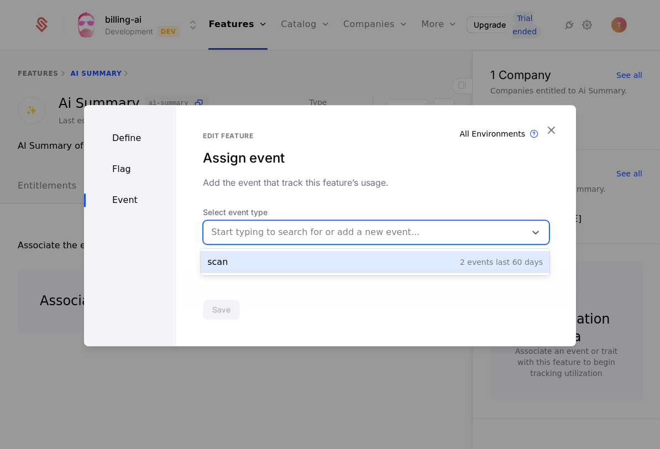
click at [286, 238] on div at bounding box center [364, 232] width 307 height 15
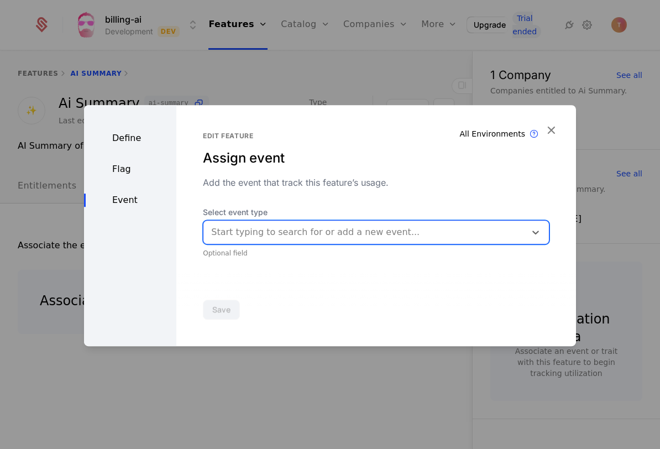
click at [286, 233] on div "Start typing to search for or add a new event..." at bounding box center [365, 232] width 309 height 13
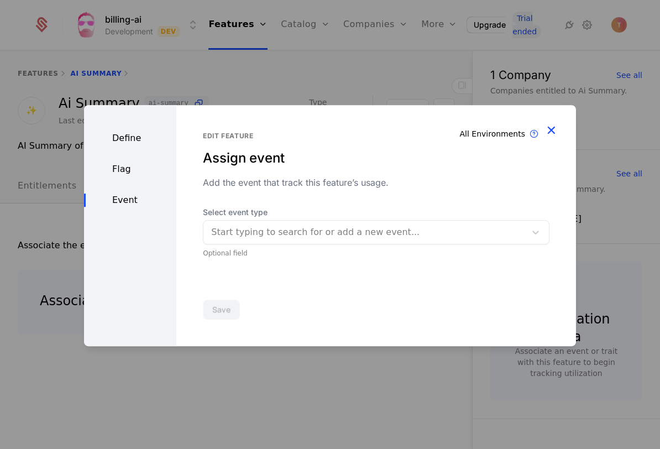
click at [552, 129] on icon "button" at bounding box center [551, 130] width 14 height 14
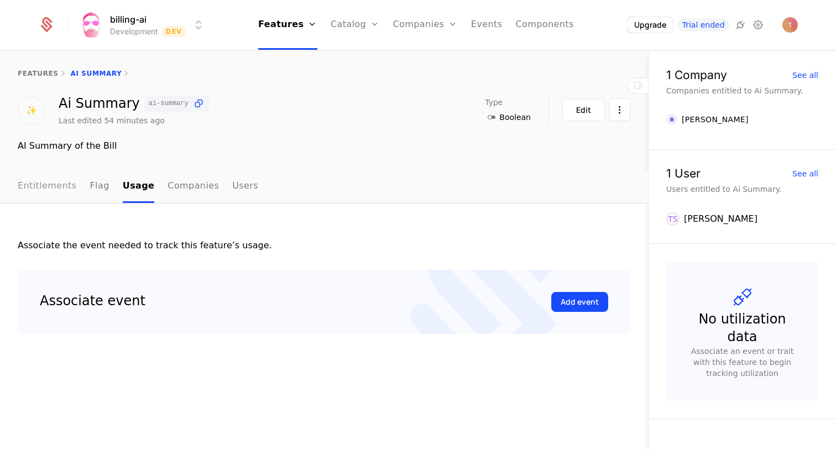
click at [49, 191] on link "Entitlements" at bounding box center [47, 186] width 59 height 33
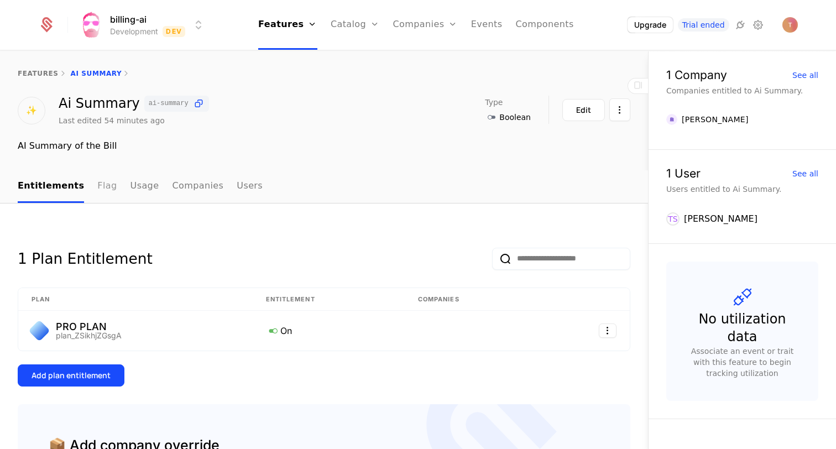
click at [97, 184] on link "Flag" at bounding box center [106, 186] width 19 height 33
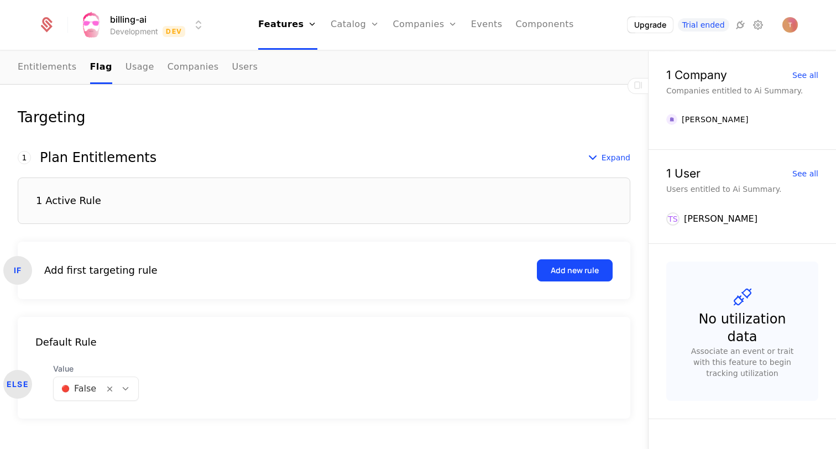
scroll to position [285, 0]
click at [332, 200] on div "1 Active Rule" at bounding box center [324, 202] width 613 height 46
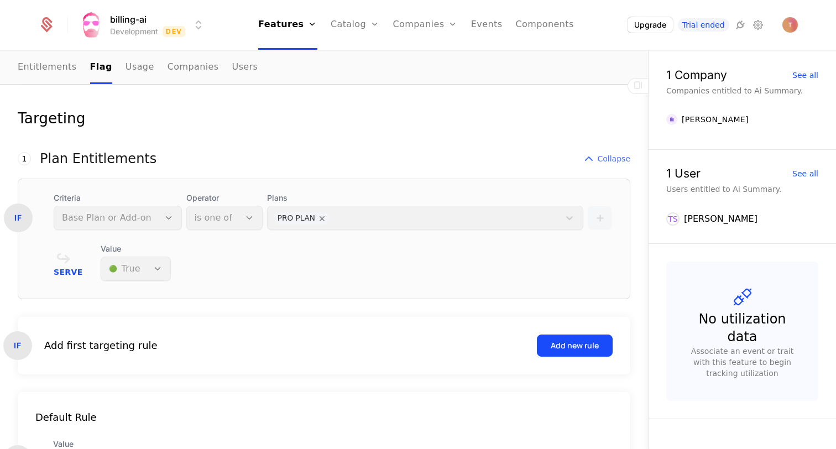
click at [610, 155] on span "Collapse" at bounding box center [614, 158] width 33 height 11
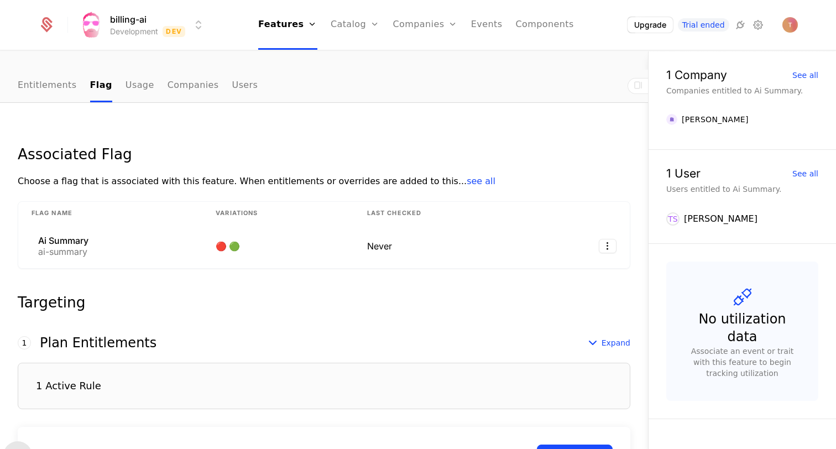
scroll to position [96, 0]
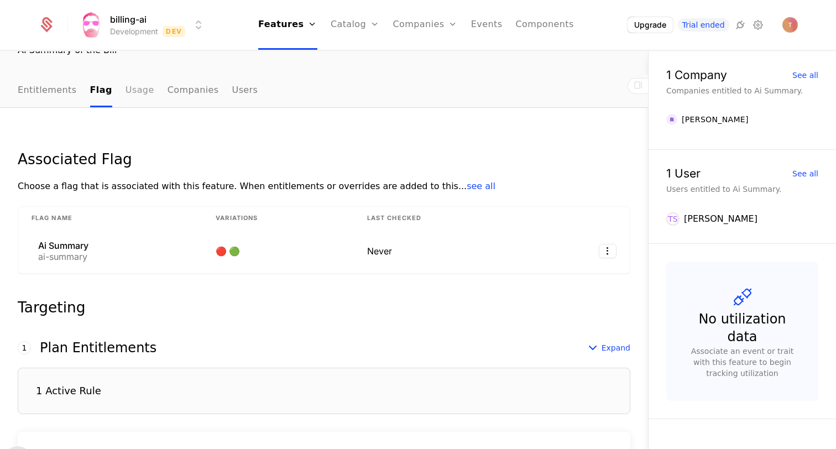
click at [141, 88] on link "Usage" at bounding box center [140, 91] width 29 height 33
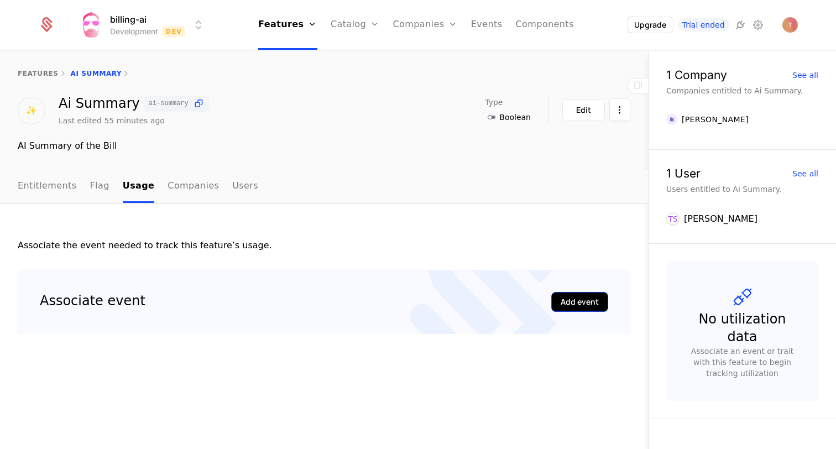
click at [589, 301] on div "Add event" at bounding box center [580, 301] width 38 height 11
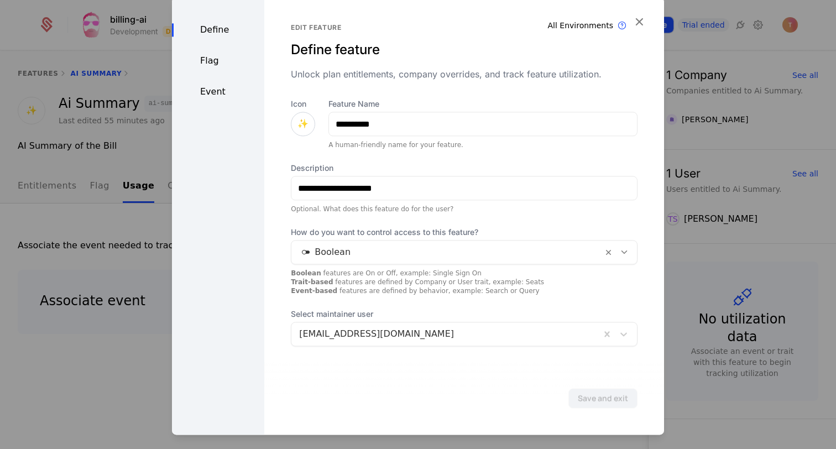
click at [641, 21] on icon "button" at bounding box center [639, 21] width 14 height 14
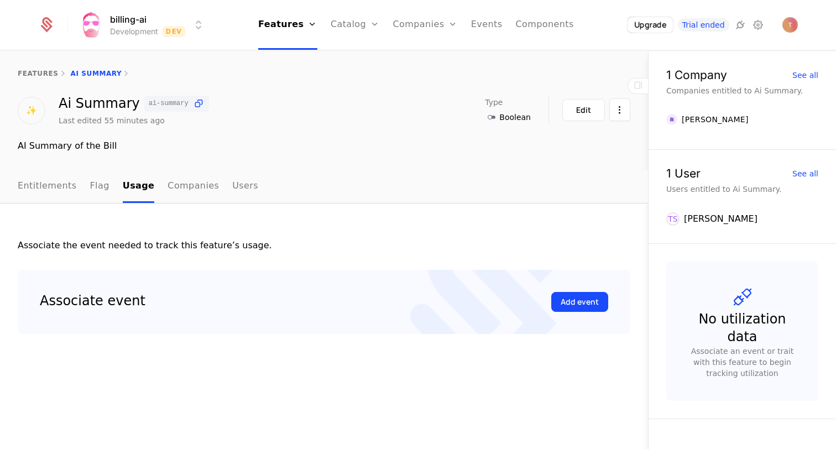
click at [17, 74] on div "features Ai Summary" at bounding box center [324, 73] width 648 height 9
click at [27, 71] on link "features" at bounding box center [38, 74] width 41 height 8
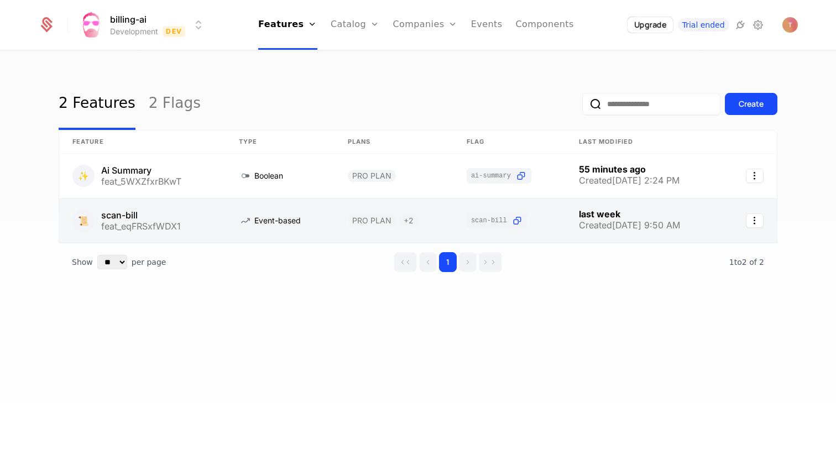
click at [120, 208] on link at bounding box center [142, 221] width 166 height 44
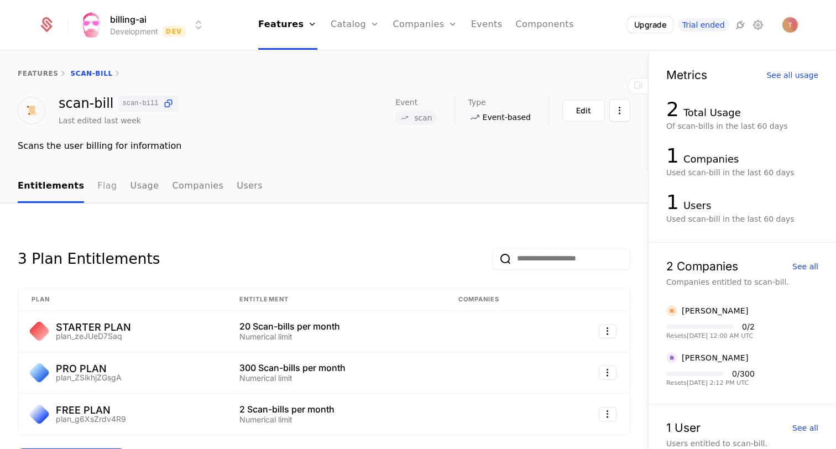
click at [101, 186] on link "Flag" at bounding box center [106, 186] width 19 height 33
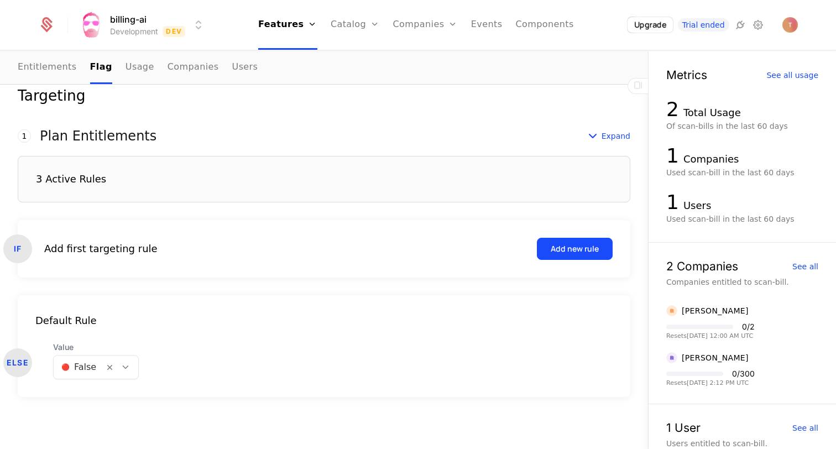
scroll to position [307, 0]
click at [101, 186] on div "3 Active Rules" at bounding box center [324, 179] width 613 height 46
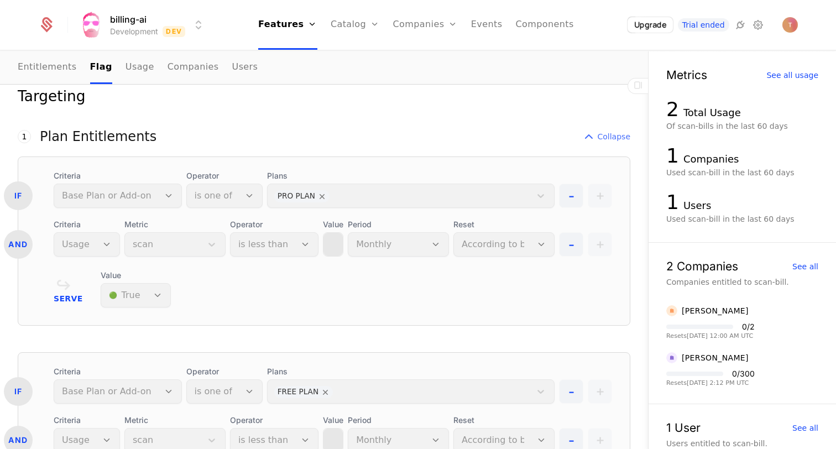
click at [594, 135] on icon at bounding box center [588, 136] width 13 height 13
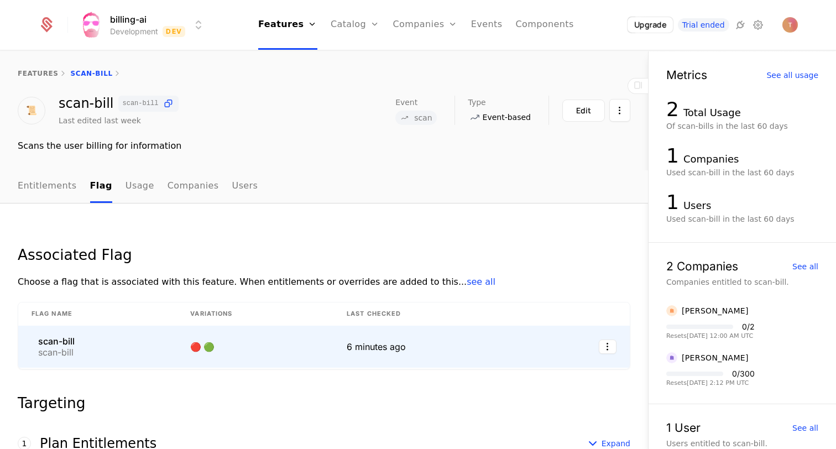
scroll to position [0, 0]
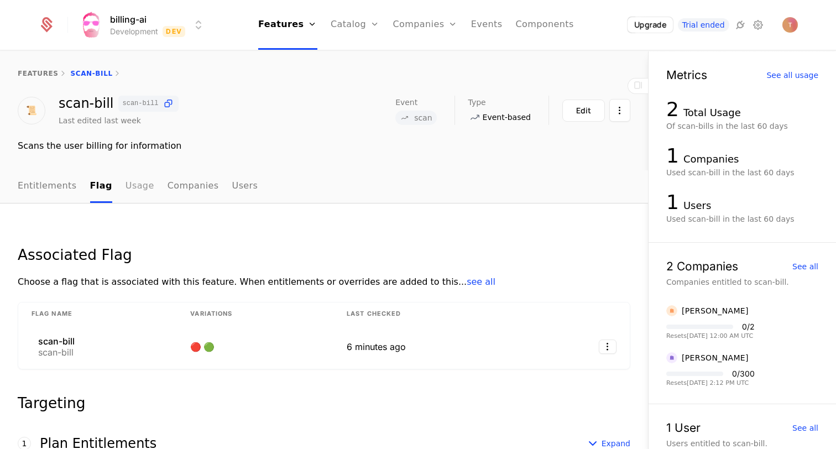
click at [127, 184] on link "Usage" at bounding box center [140, 186] width 29 height 33
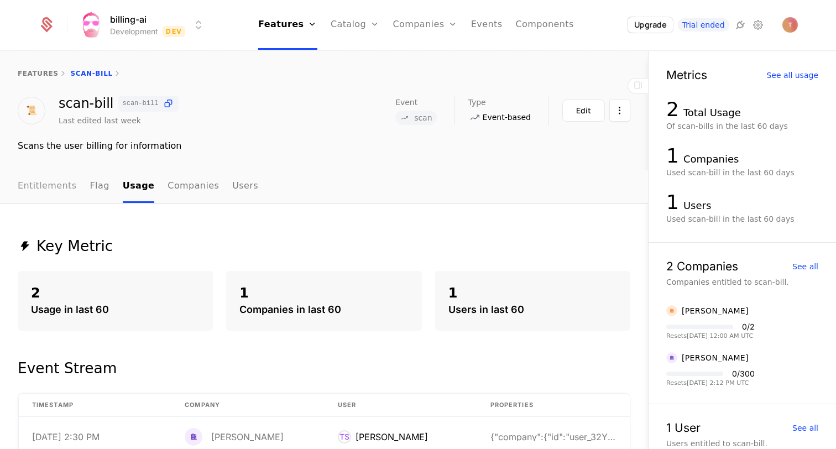
click at [60, 182] on link "Entitlements" at bounding box center [47, 186] width 59 height 33
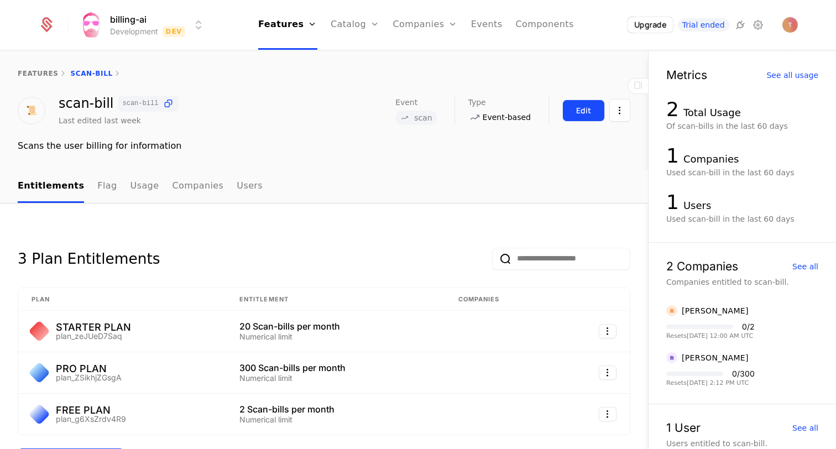
click at [589, 111] on div "Edit" at bounding box center [583, 110] width 15 height 11
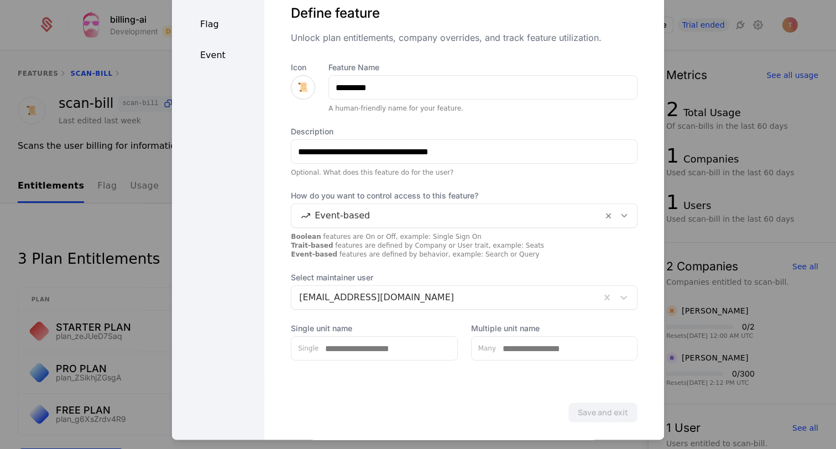
scroll to position [38, 0]
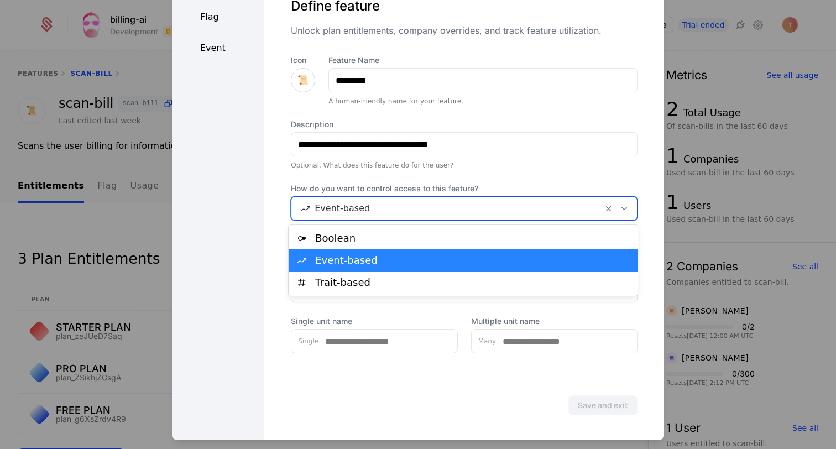
click at [482, 206] on div at bounding box center [447, 208] width 296 height 15
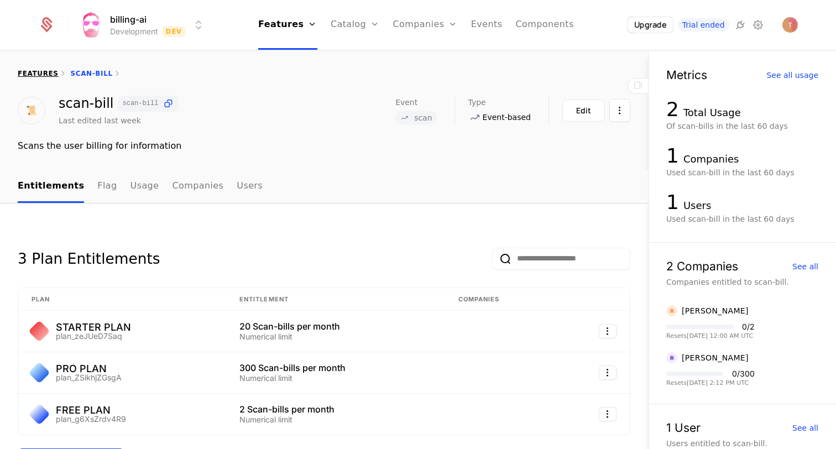
click at [32, 74] on link "features" at bounding box center [38, 74] width 41 height 8
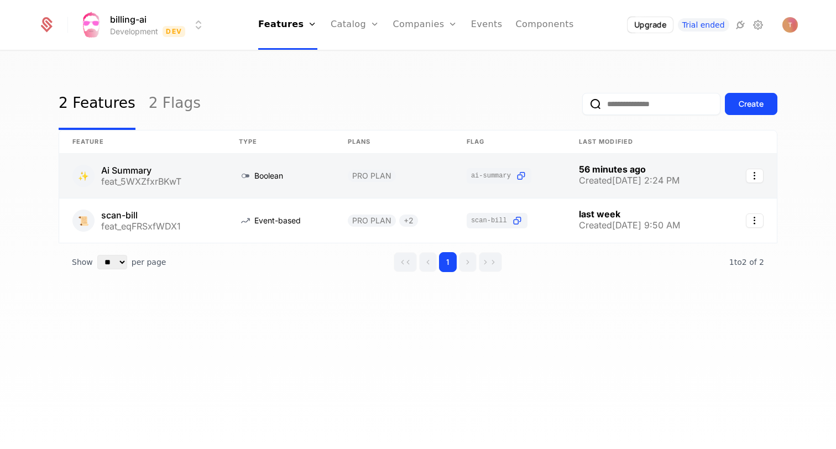
click at [151, 174] on link at bounding box center [142, 176] width 166 height 44
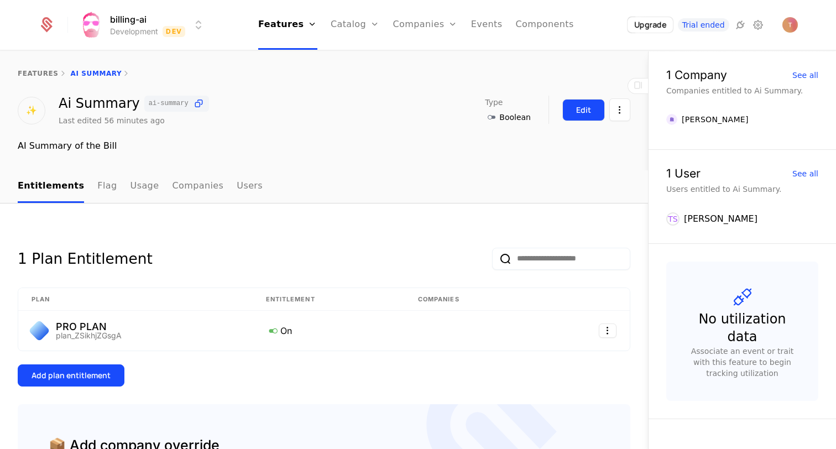
click at [572, 111] on button "Edit" at bounding box center [583, 110] width 43 height 22
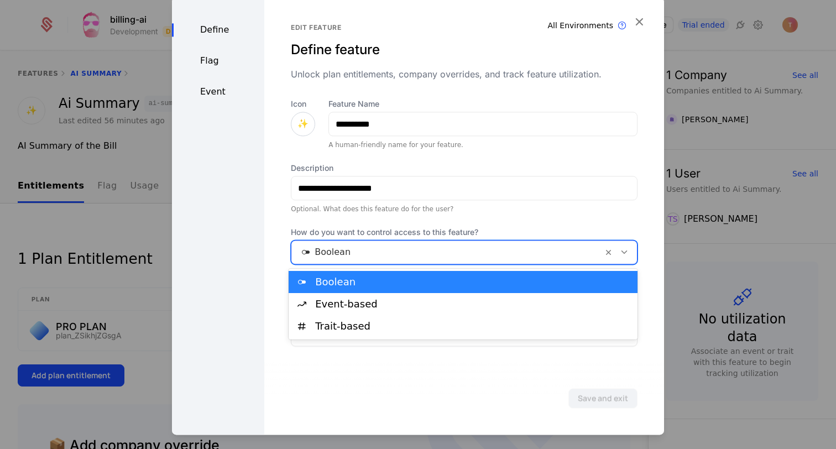
click at [427, 249] on div at bounding box center [447, 251] width 296 height 15
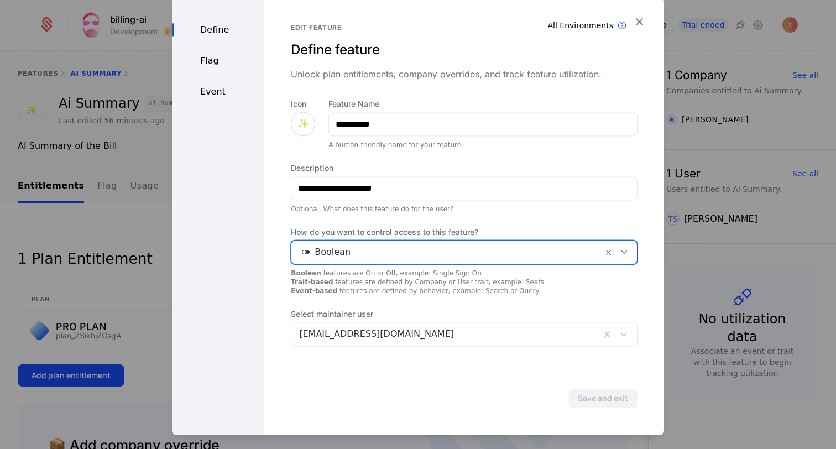
click at [207, 63] on div "Flag" at bounding box center [218, 60] width 92 height 13
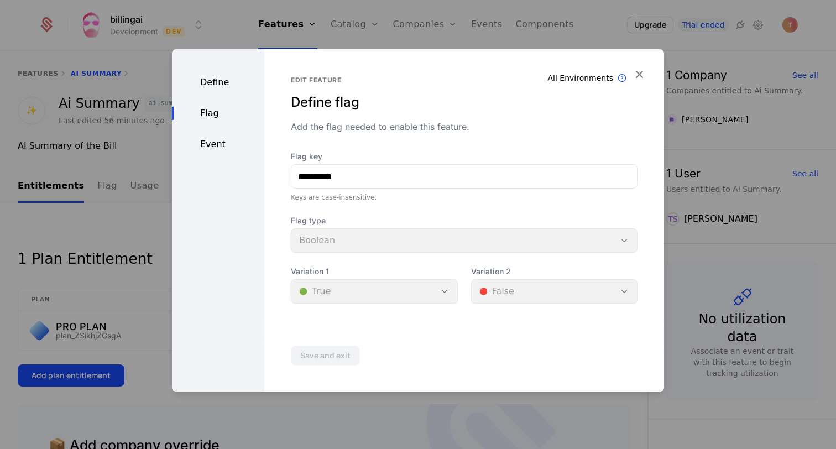
click at [212, 147] on div "Event" at bounding box center [218, 144] width 92 height 13
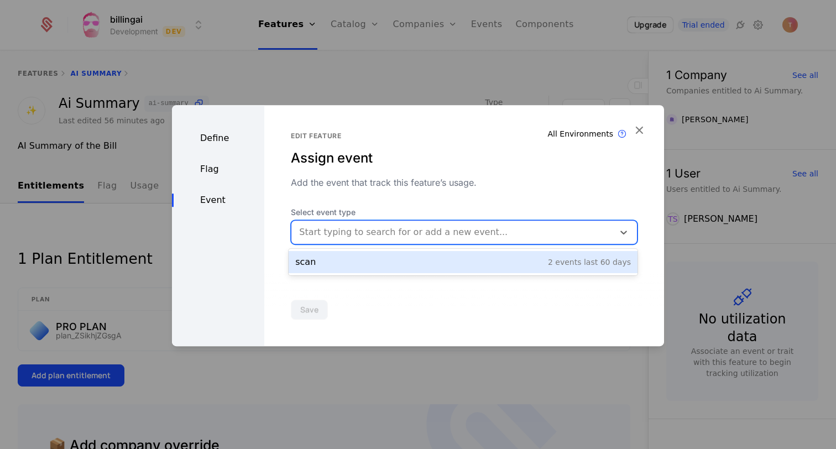
click at [385, 226] on div at bounding box center [452, 232] width 307 height 15
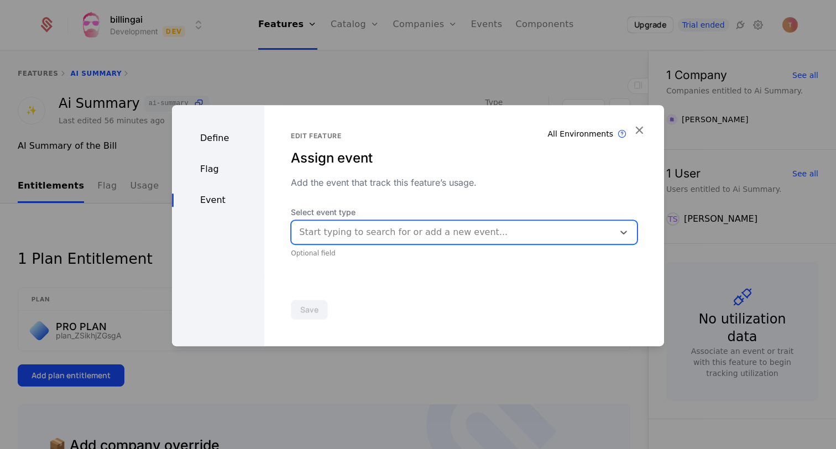
click at [385, 226] on div at bounding box center [452, 232] width 307 height 15
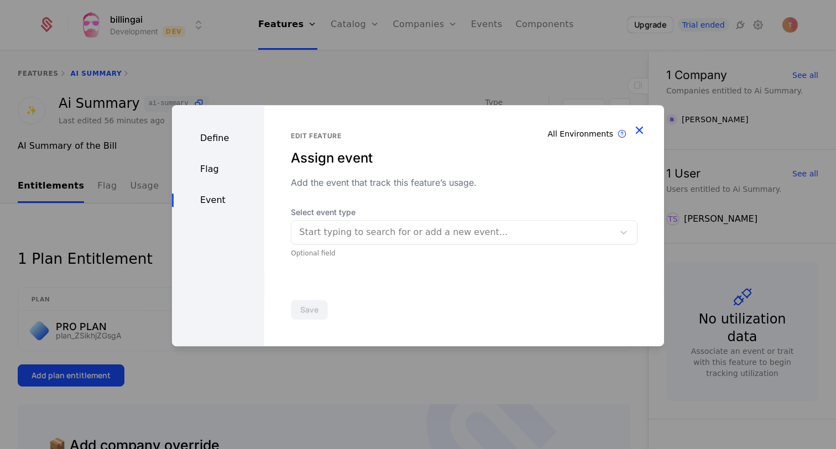
click at [639, 131] on icon "button" at bounding box center [639, 130] width 14 height 14
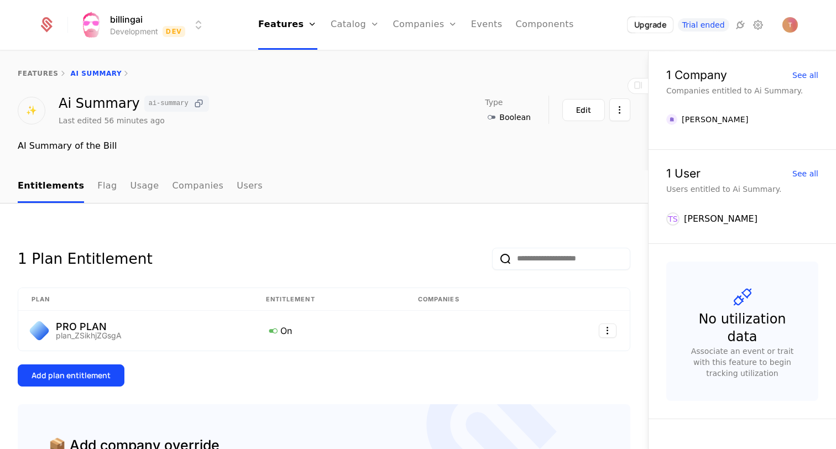
click at [193, 104] on icon at bounding box center [199, 104] width 12 height 12
